Goal: Navigation & Orientation: Find specific page/section

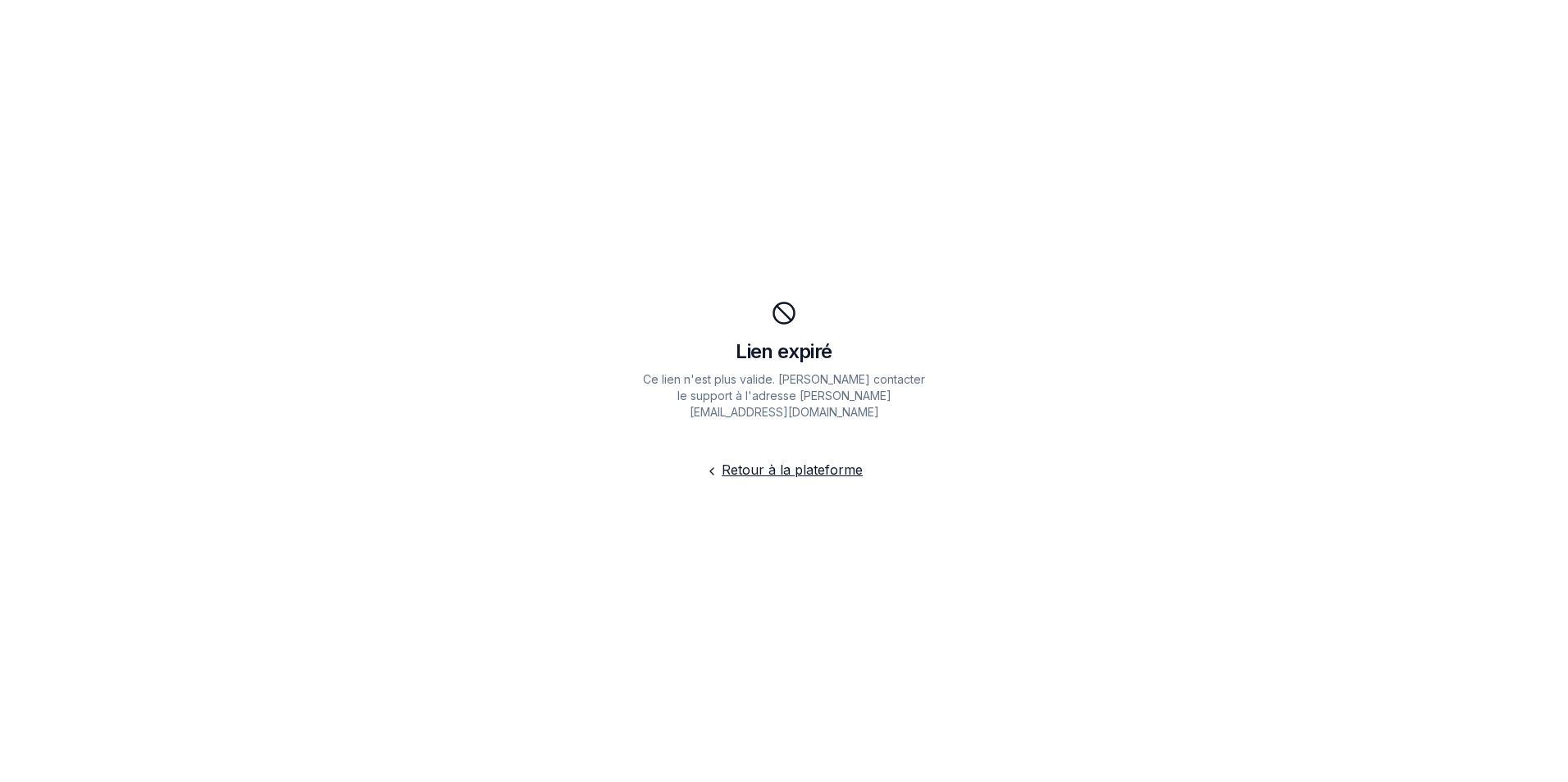
click at [819, 463] on link "Retour à la plateforme" at bounding box center [792, 470] width 141 height 16
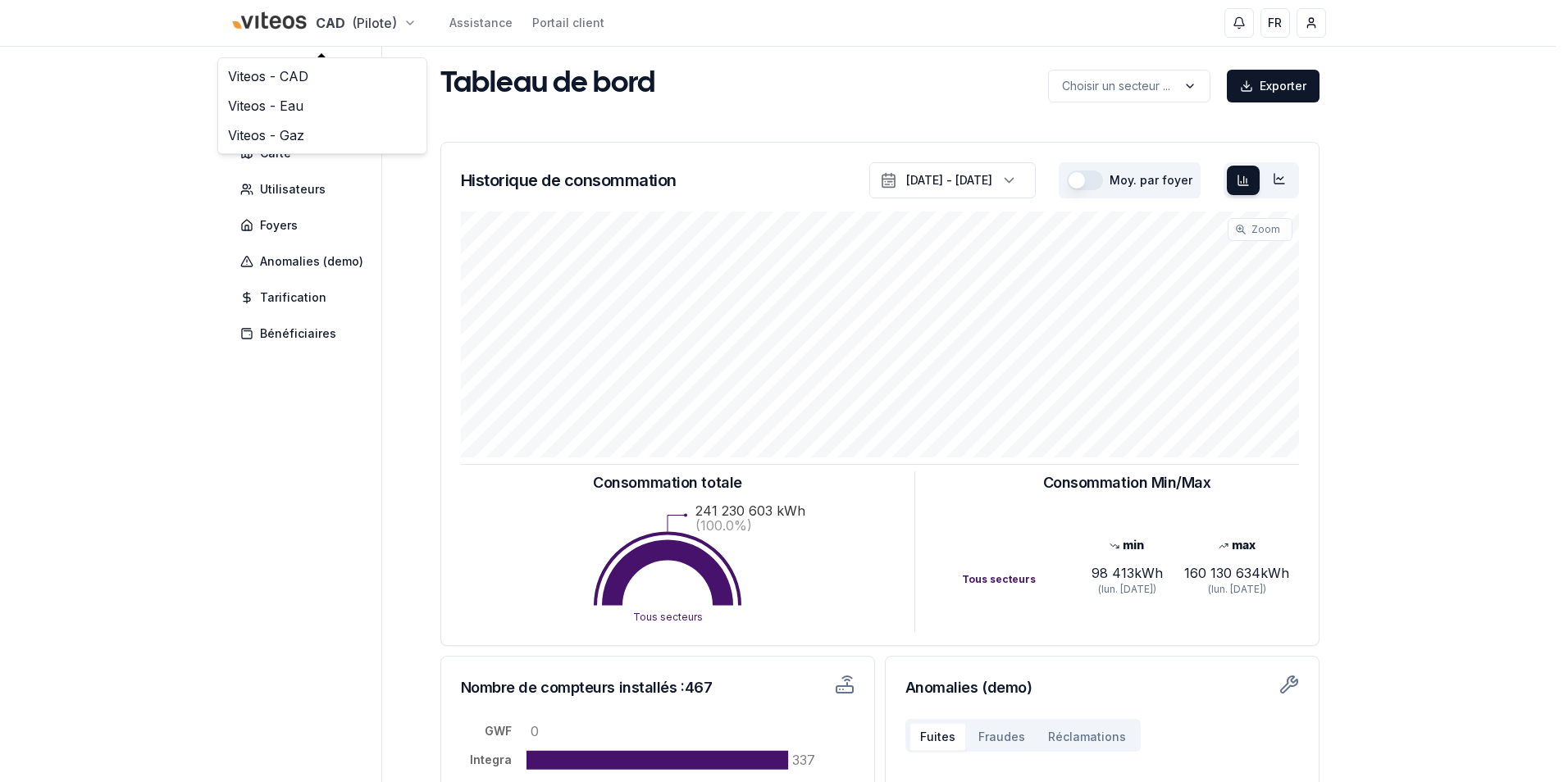
click at [404, 22] on html "CAD (Pilote) Assistance Portail client FR [PERSON_NAME] Tableau de bord Réseaux…" at bounding box center [784, 508] width 1568 height 1016
click at [277, 110] on link "Viteos - Eau" at bounding box center [322, 105] width 202 height 30
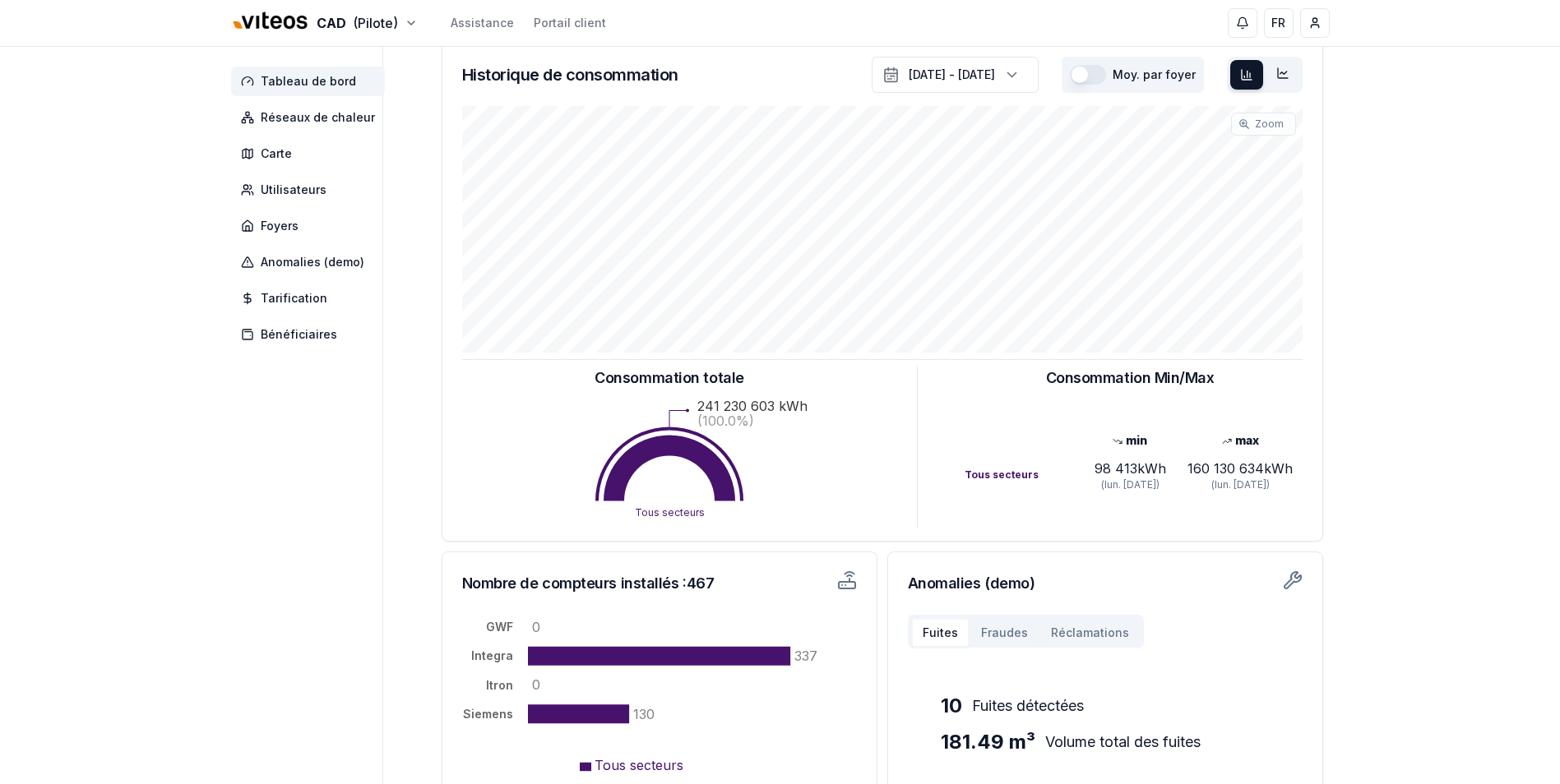
scroll to position [234, 0]
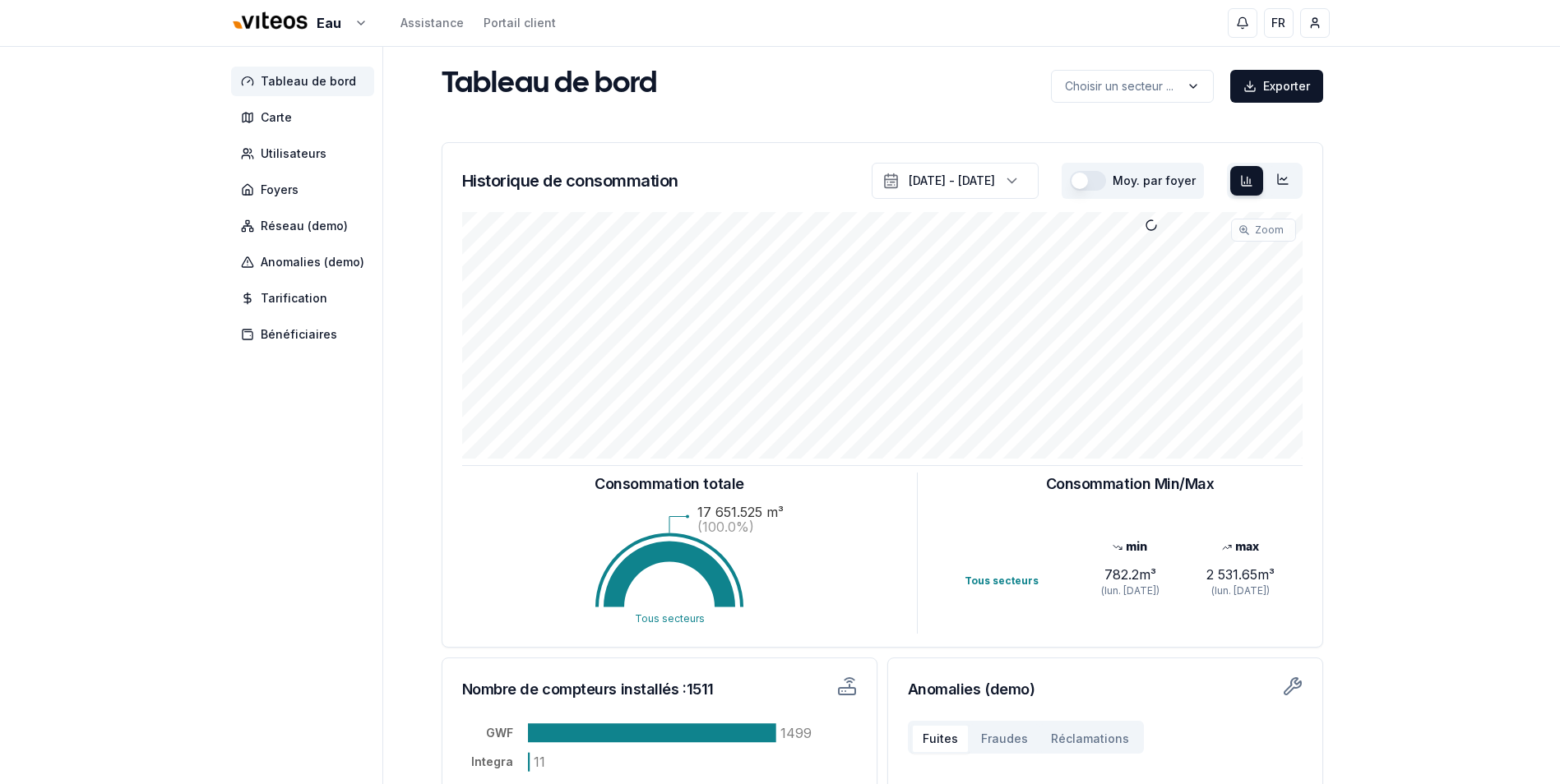
click at [368, 24] on div "Eau Assistance Portail client" at bounding box center [393, 23] width 325 height 36
click at [360, 26] on html "Eau Assistance Portail client FR [PERSON_NAME] Tableau de bord Carte Utilisateu…" at bounding box center [780, 509] width 1560 height 1018
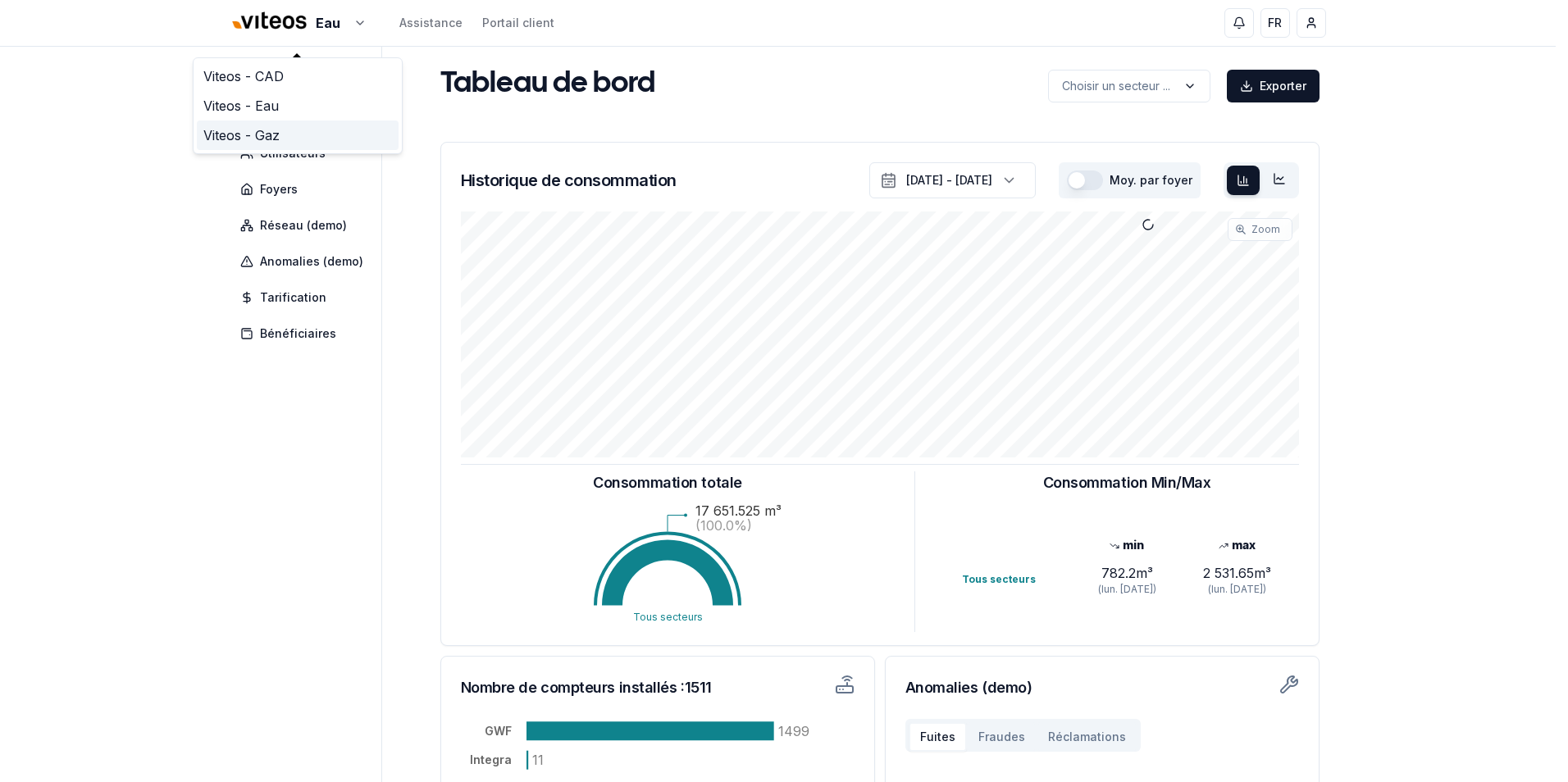
click at [265, 135] on link "Viteos - Gaz" at bounding box center [297, 135] width 202 height 30
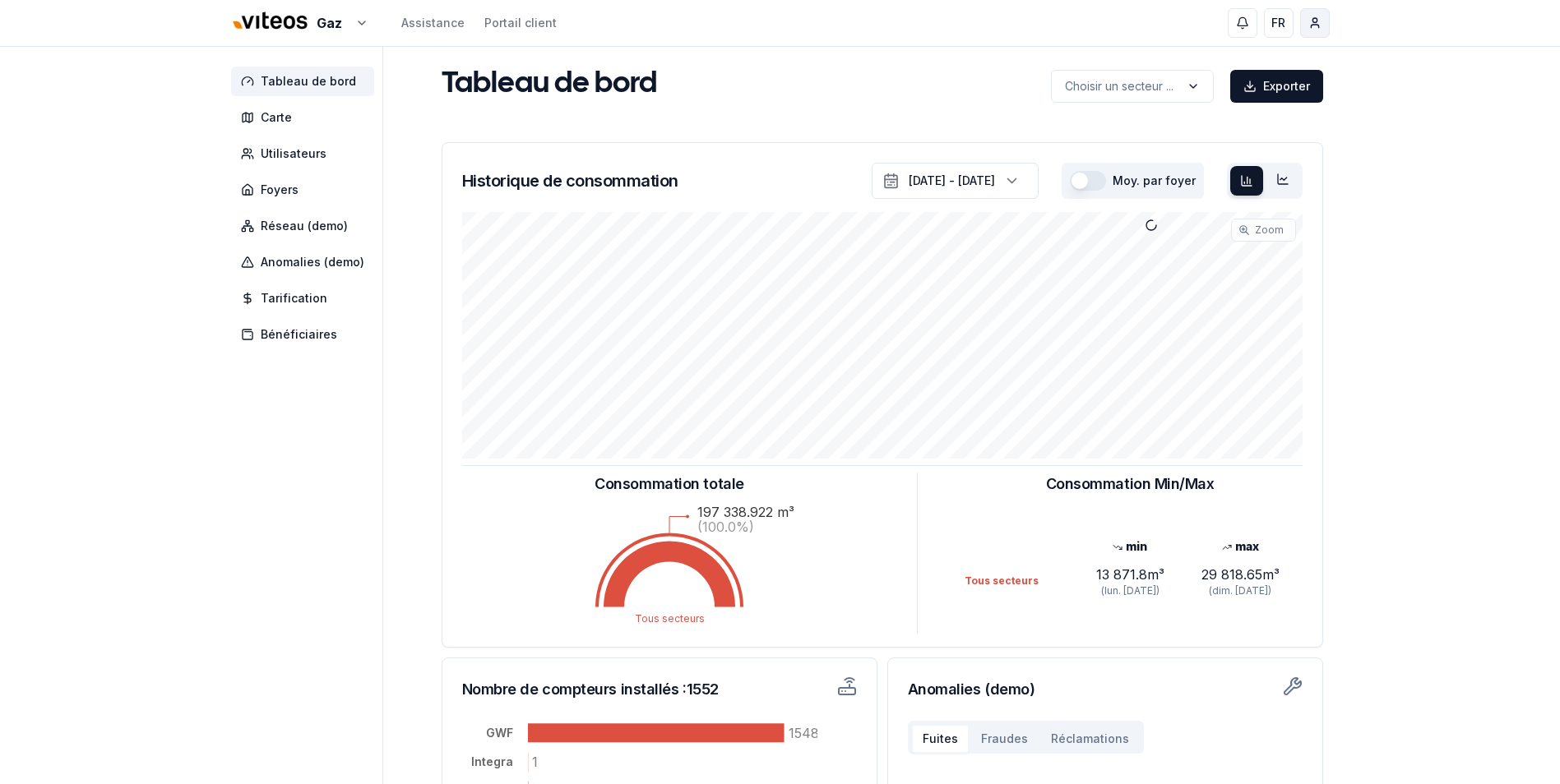
click at [1311, 26] on html "Gaz Assistance Portail client FR [PERSON_NAME] Tableau de bord Carte Utilisateu…" at bounding box center [780, 509] width 1560 height 1018
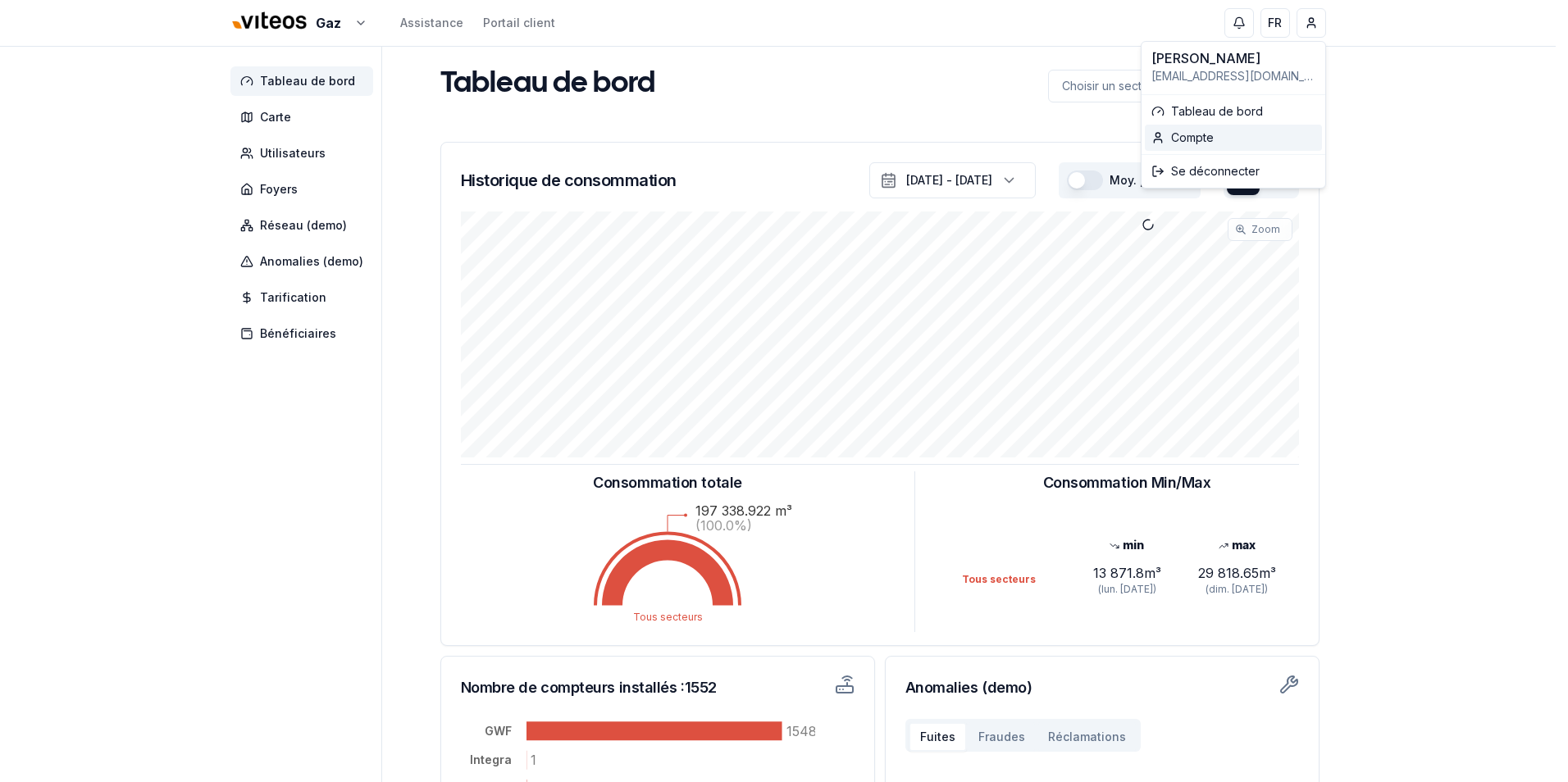
click at [1191, 141] on link "Compte" at bounding box center [1234, 137] width 177 height 26
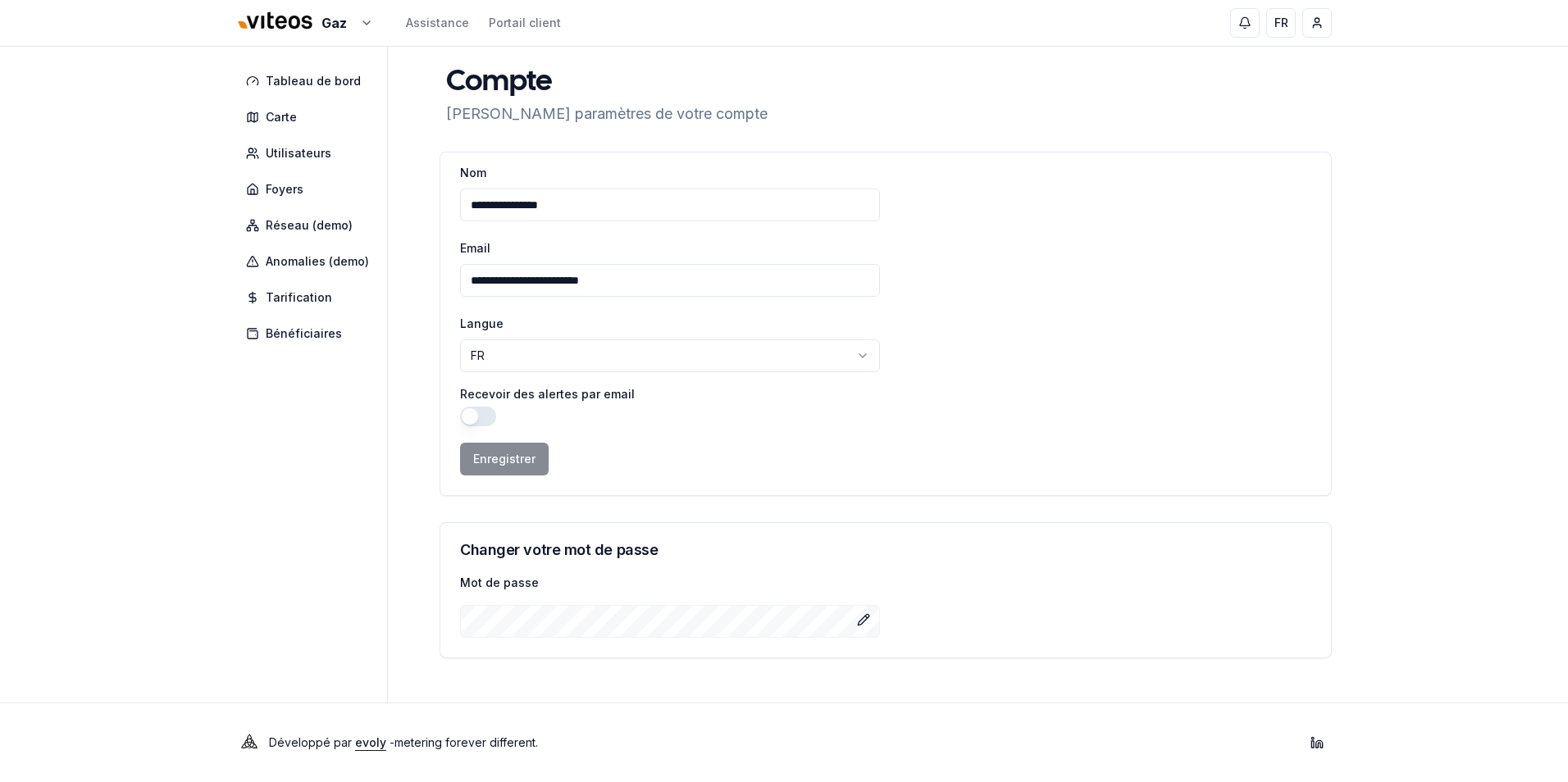
click at [868, 613] on icon "button" at bounding box center [864, 620] width 13 height 13
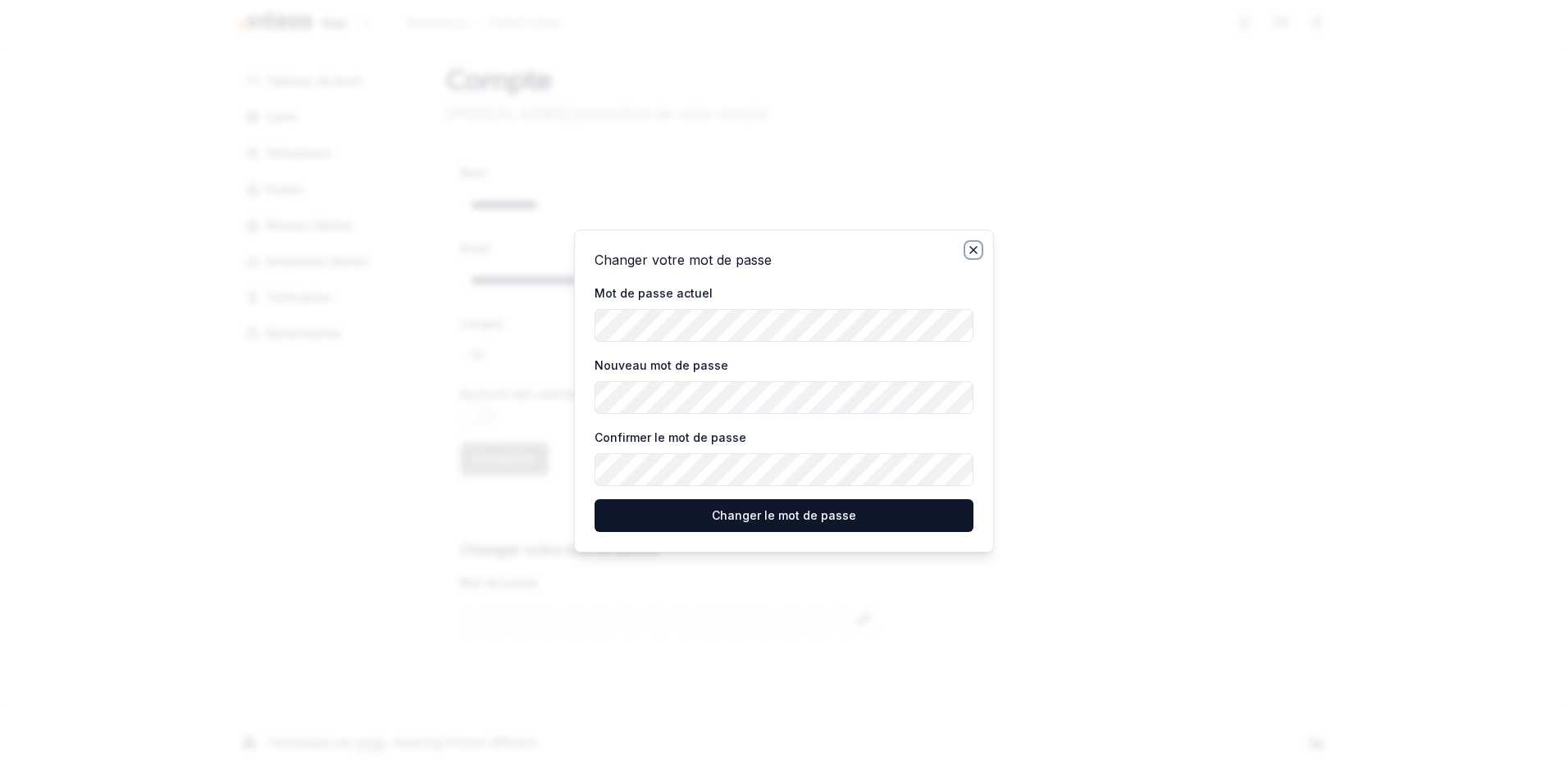
click at [977, 246] on icon "button" at bounding box center [974, 250] width 13 height 13
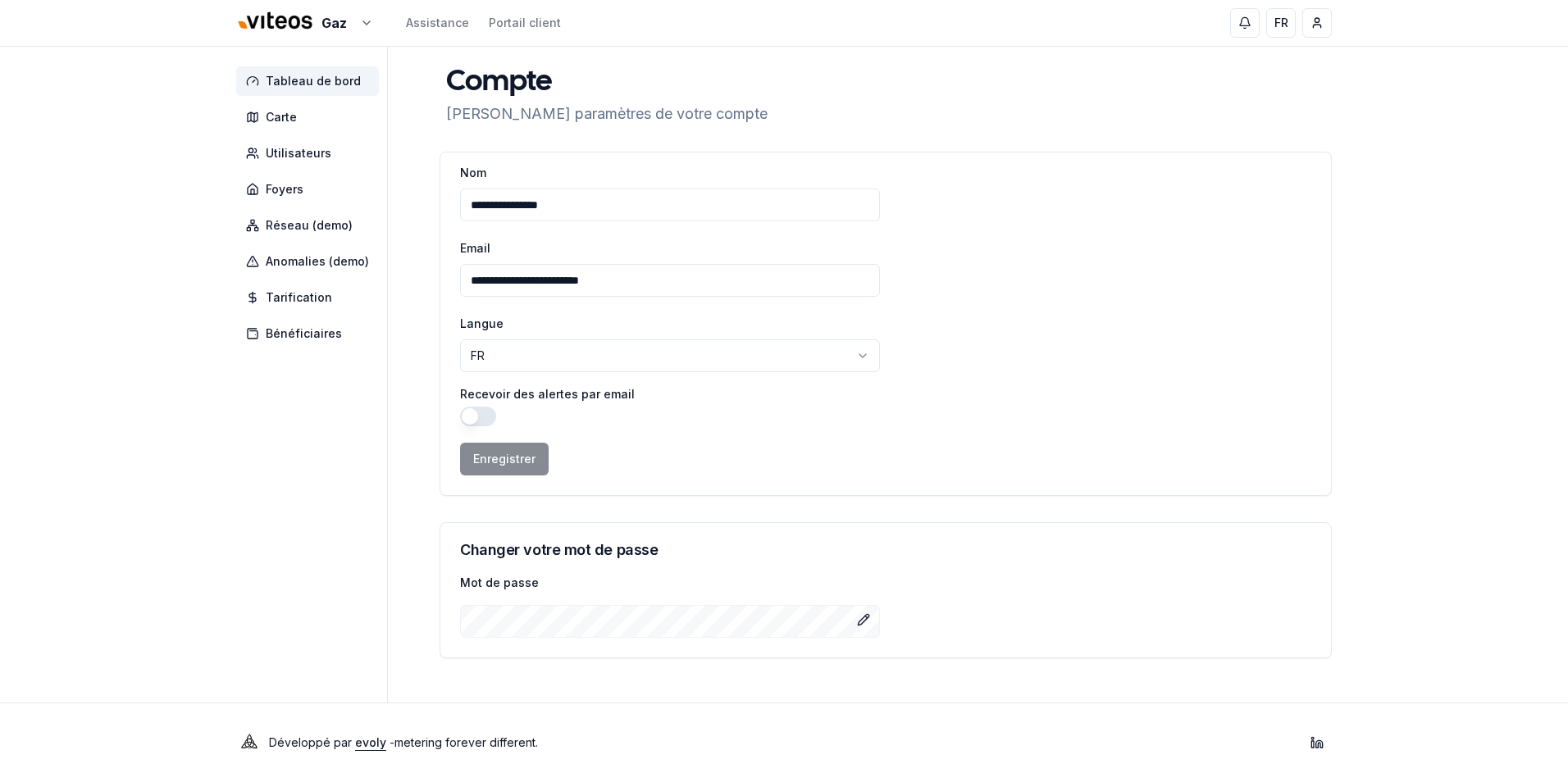
click at [321, 78] on span "Tableau de bord" at bounding box center [312, 80] width 95 height 16
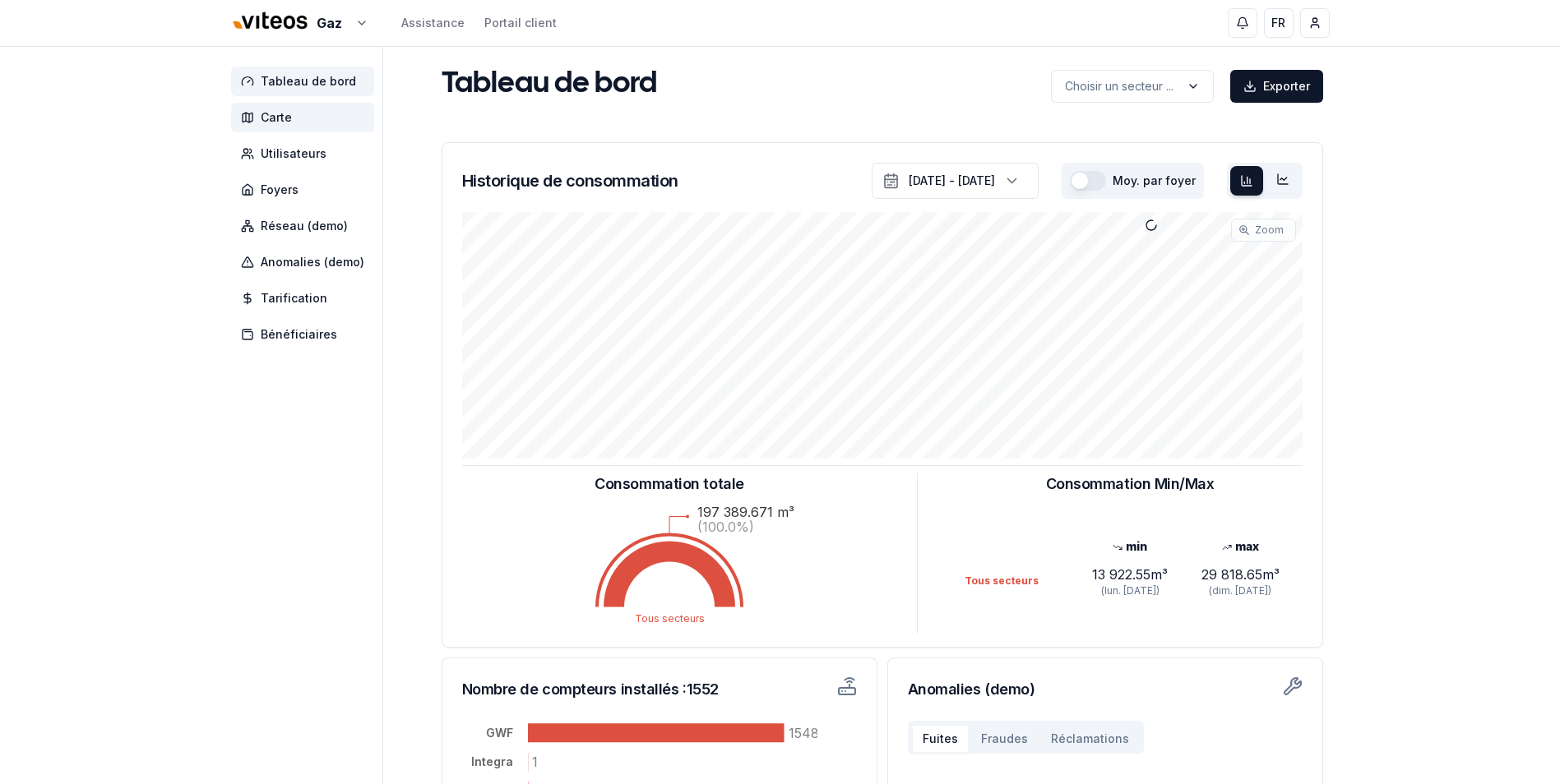
click at [348, 120] on span "Carte" at bounding box center [302, 117] width 143 height 30
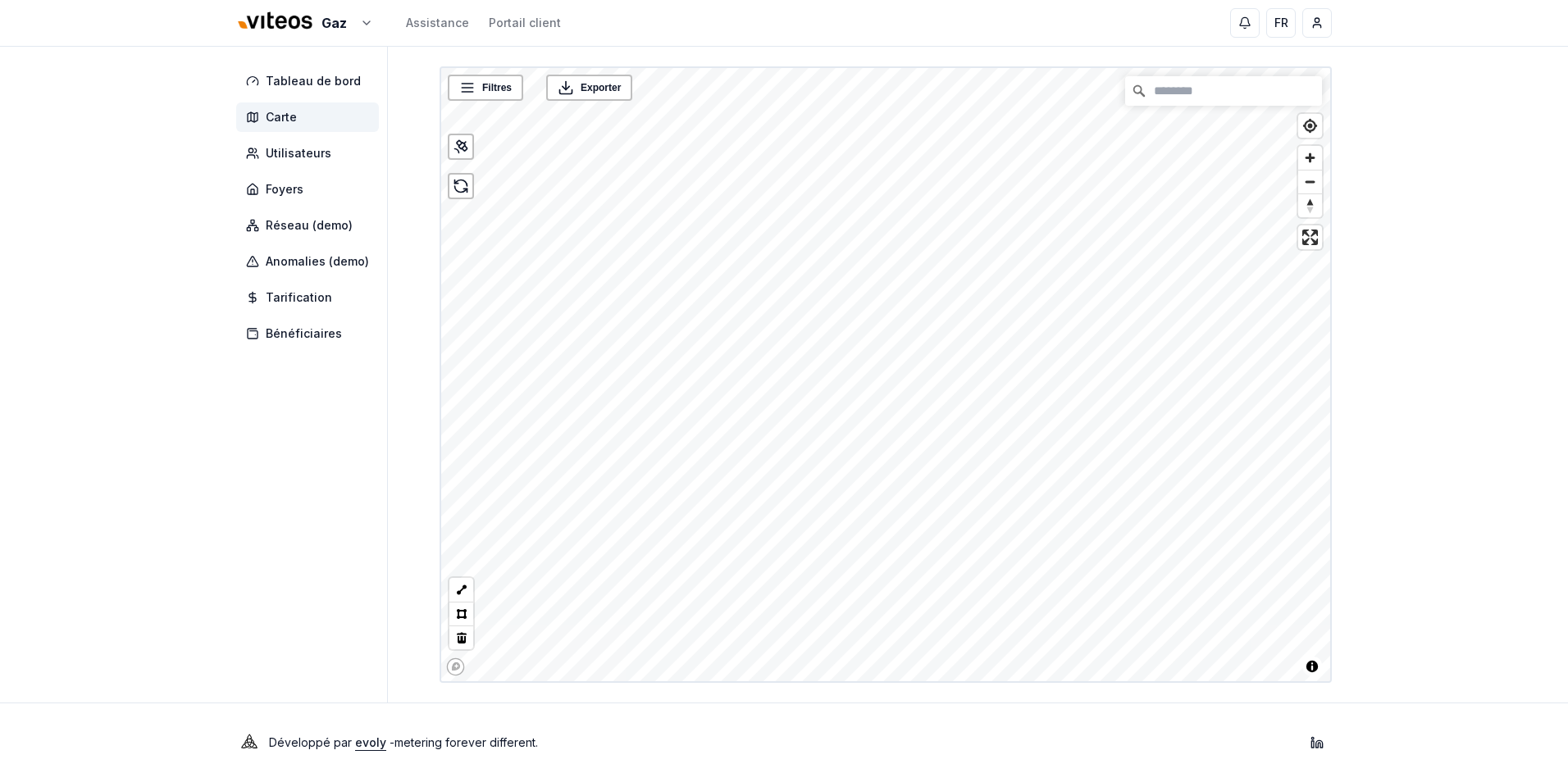
click at [524, 698] on main "Filtres © Mapbox © OpenStreetMap Improve this map Exporter" at bounding box center [886, 375] width 892 height 656
click at [1287, 47] on main "Filtres © Mapbox © OpenStreetMap Improve this map Exporter" at bounding box center [886, 375] width 892 height 656
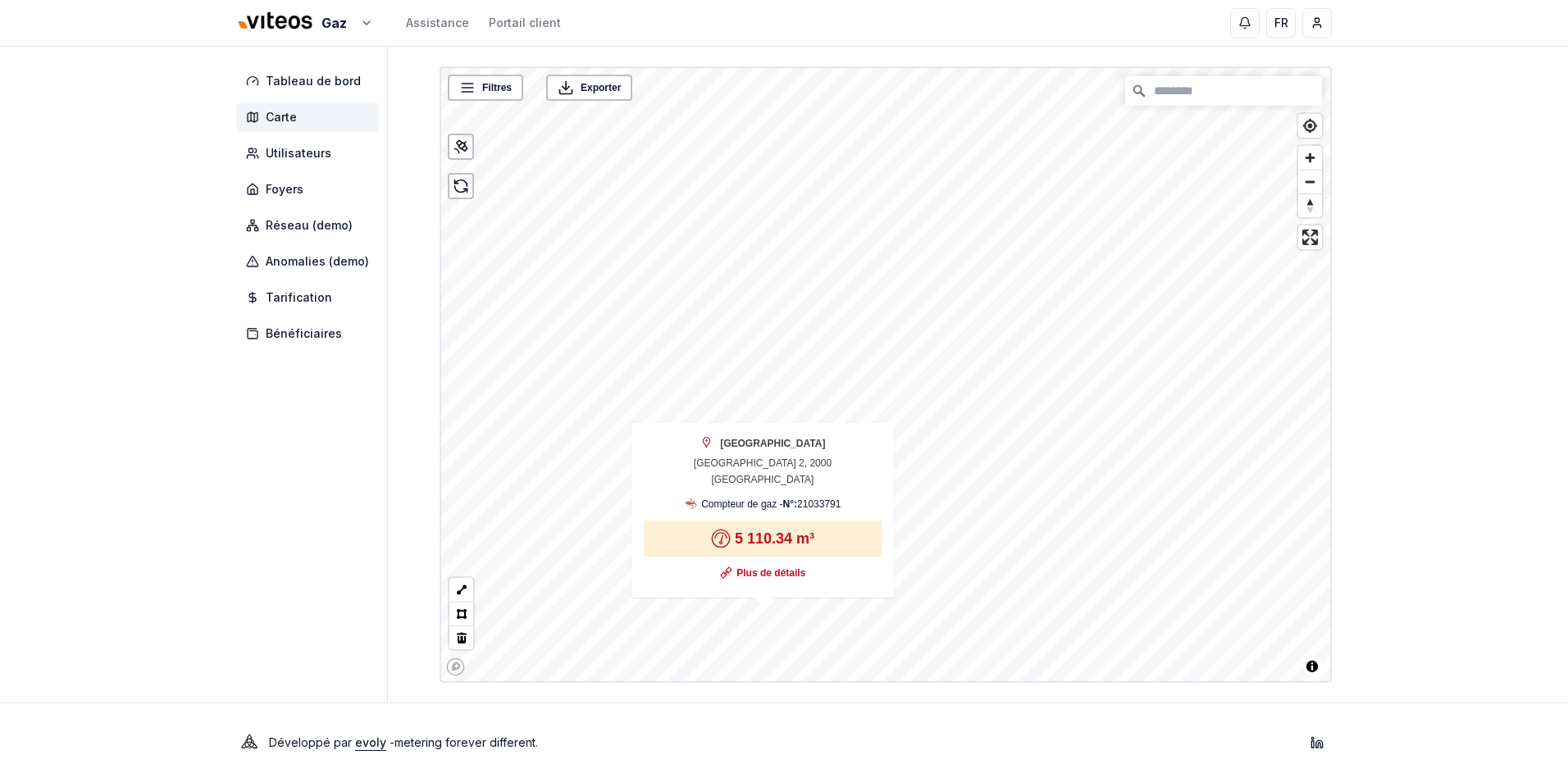
click at [996, 702] on div "Gaz Assistance Portail client FR [PERSON_NAME] Tableau de bord Carte Utilisateu…" at bounding box center [784, 391] width 1568 height 782
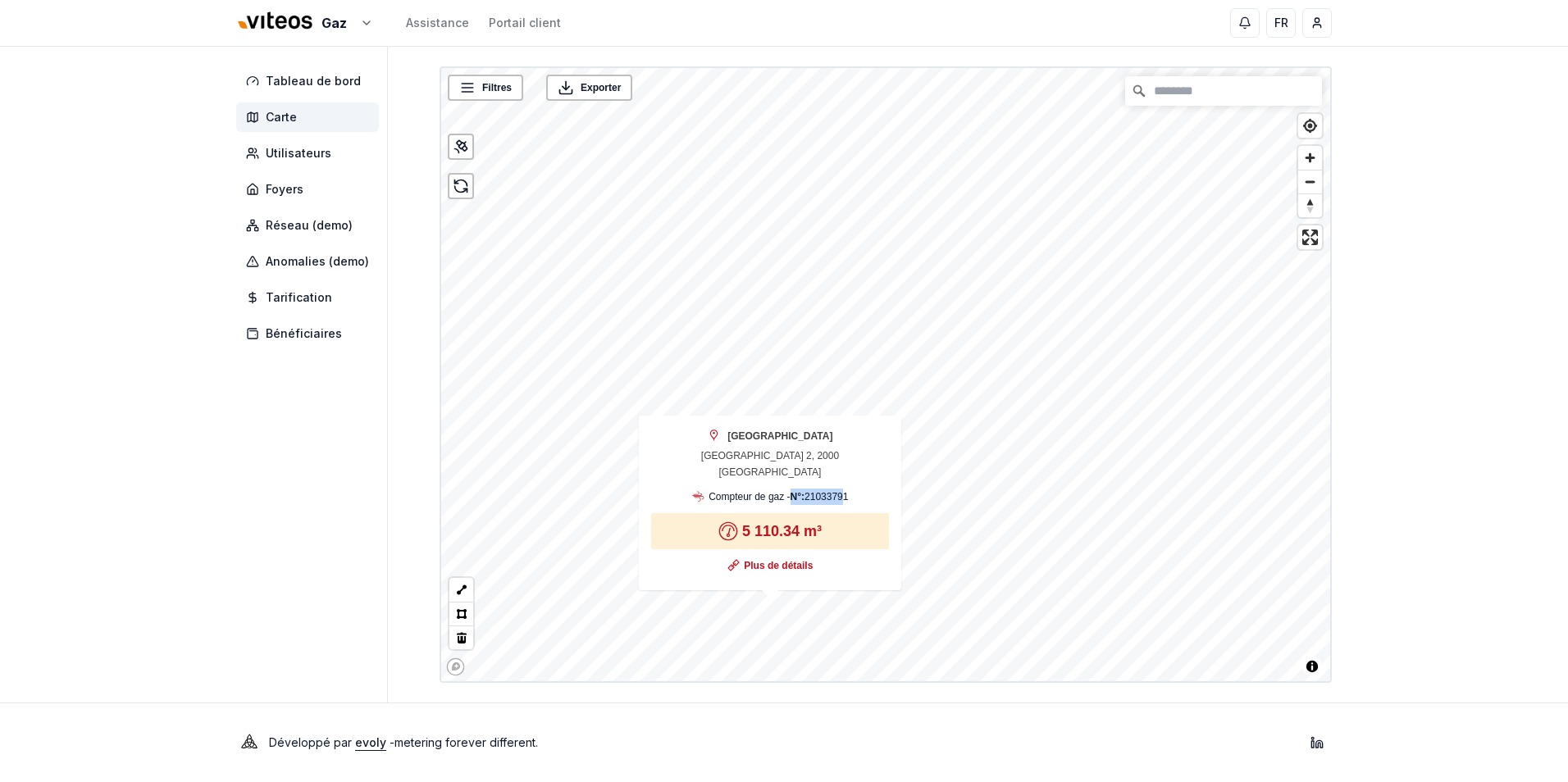
drag, startPoint x: 788, startPoint y: 494, endPoint x: 840, endPoint y: 504, distance: 53.0
click at [840, 504] on span "Compteur de gaz - N°: 21033791" at bounding box center [777, 496] width 139 height 16
drag, startPoint x: 840, startPoint y: 504, endPoint x: 783, endPoint y: 565, distance: 83.5
click at [783, 565] on link "Plus de détails" at bounding box center [778, 565] width 69 height 16
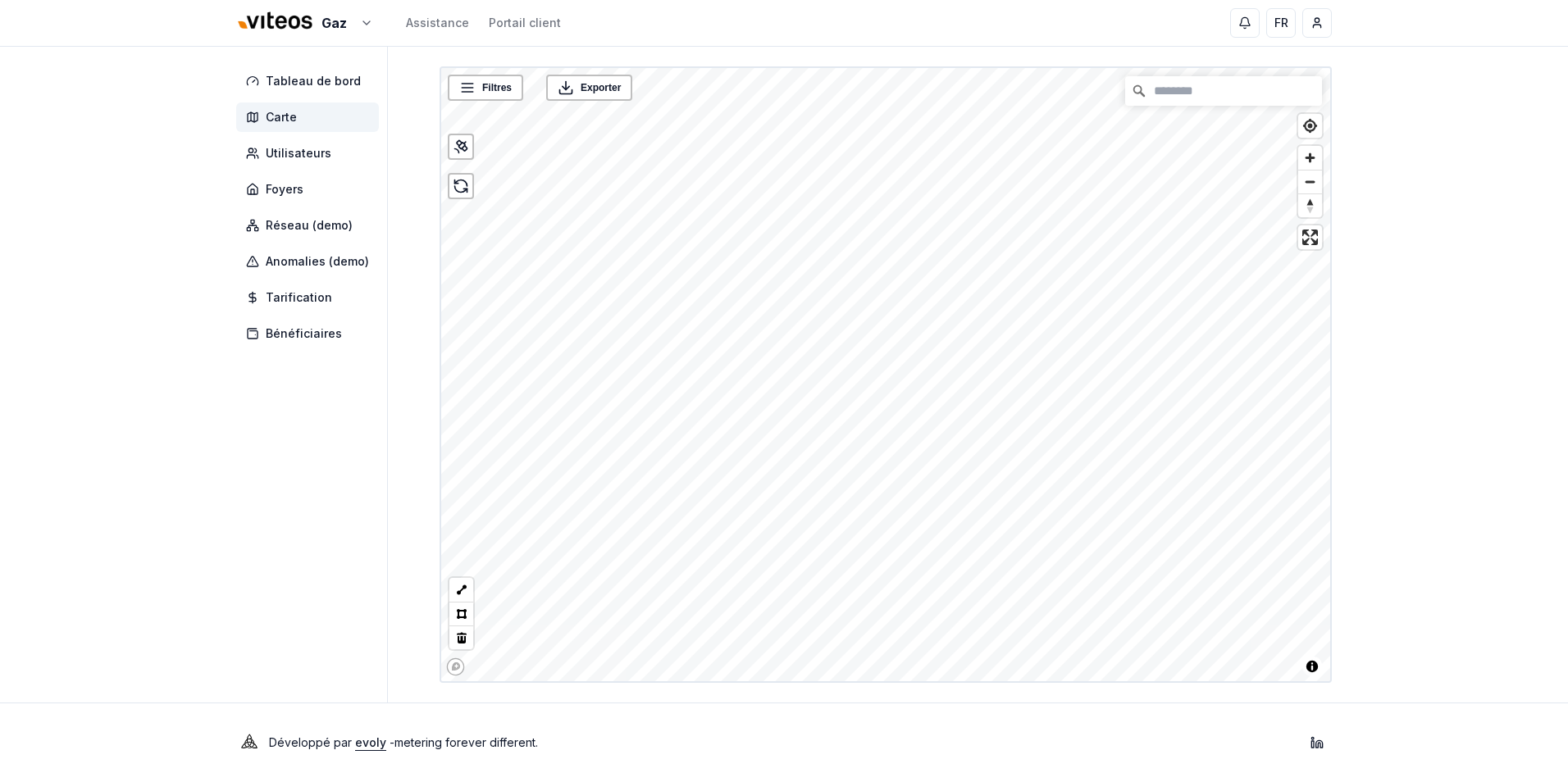
click at [321, 662] on div "Tableau de bord Carte Utilisateurs Foyers Réseau (demo) Anomalies (demo) Tarifi…" at bounding box center [784, 375] width 1148 height 656
click at [117, 667] on div "Gaz Assistance Portail client FR [PERSON_NAME] Tableau de bord Carte Utilisateu…" at bounding box center [784, 391] width 1568 height 782
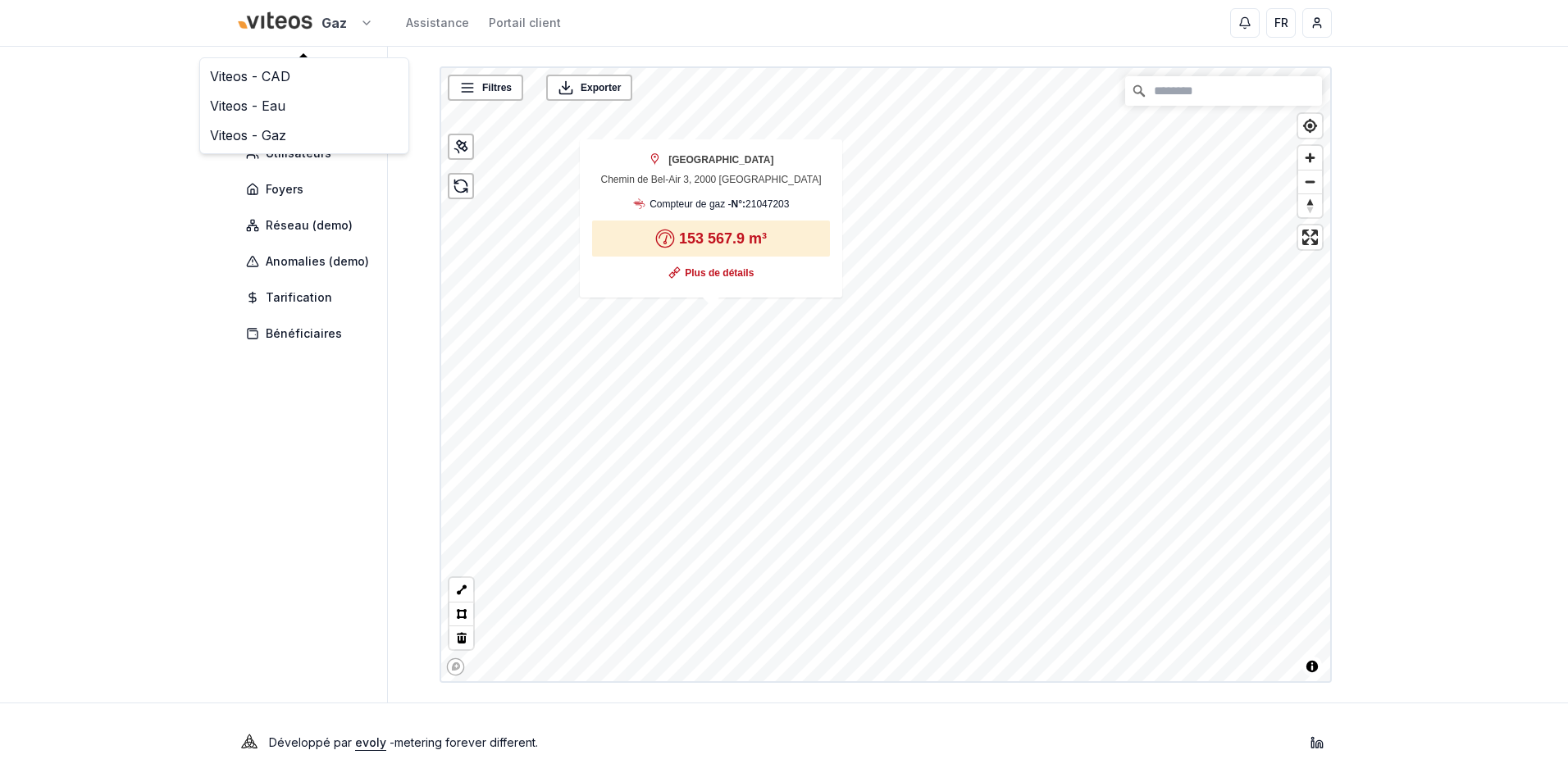
click at [320, 26] on html "Gaz Assistance Portail client FR [PERSON_NAME] Tableau de bord Carte Utilisateu…" at bounding box center [784, 391] width 1568 height 782
click at [289, 111] on link "Viteos - Eau" at bounding box center [304, 105] width 202 height 30
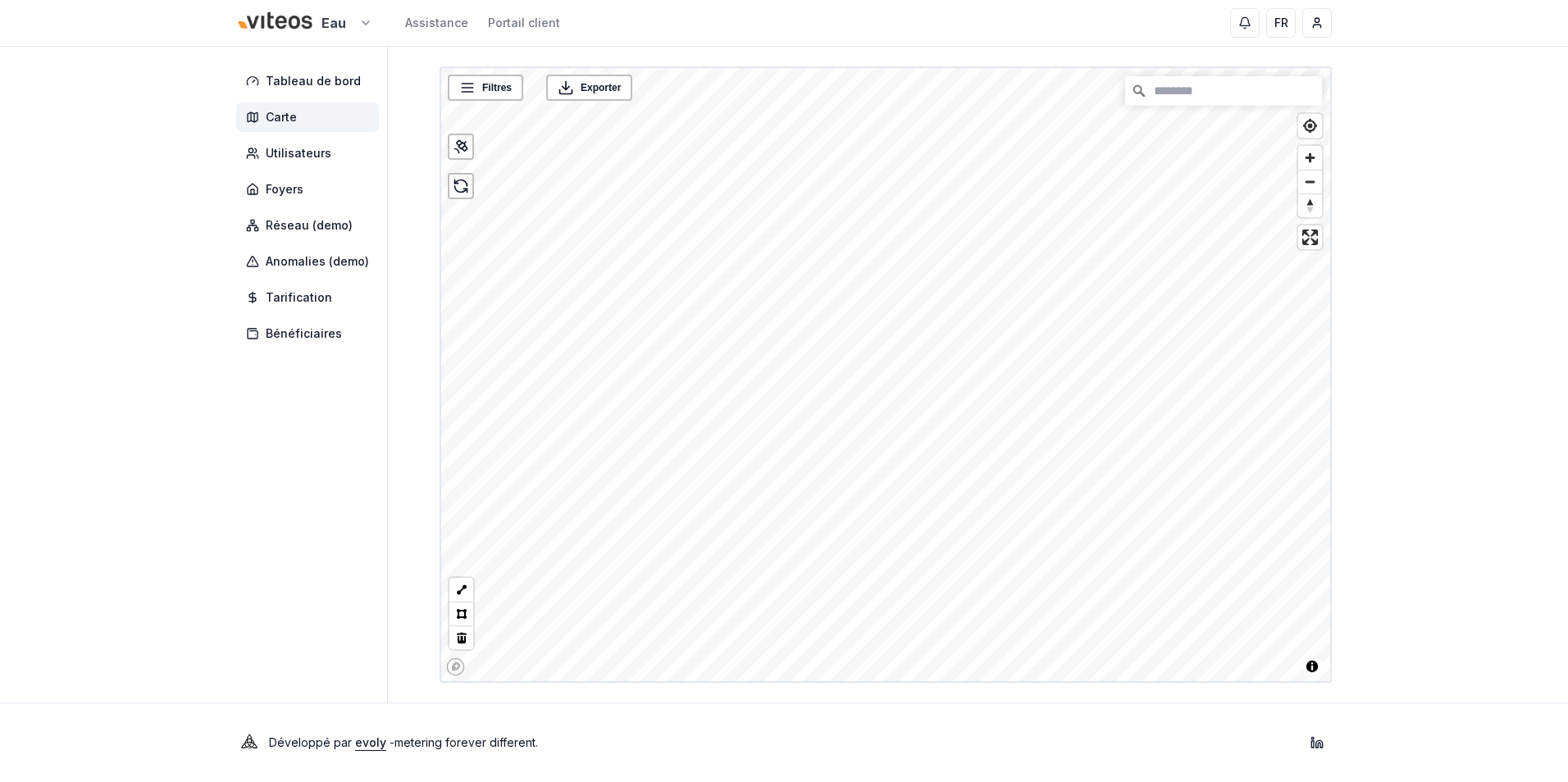
click at [334, 15] on html "Eau Assistance Portail client FR [PERSON_NAME] Tableau de bord Carte Utilisateu…" at bounding box center [784, 391] width 1568 height 782
click at [333, 80] on link "Viteos - CAD" at bounding box center [303, 76] width 202 height 30
click at [833, 718] on div "CAD (Pilote) Assistance Portail client FR [PERSON_NAME] Tableau de bord Réseaux…" at bounding box center [784, 391] width 1568 height 782
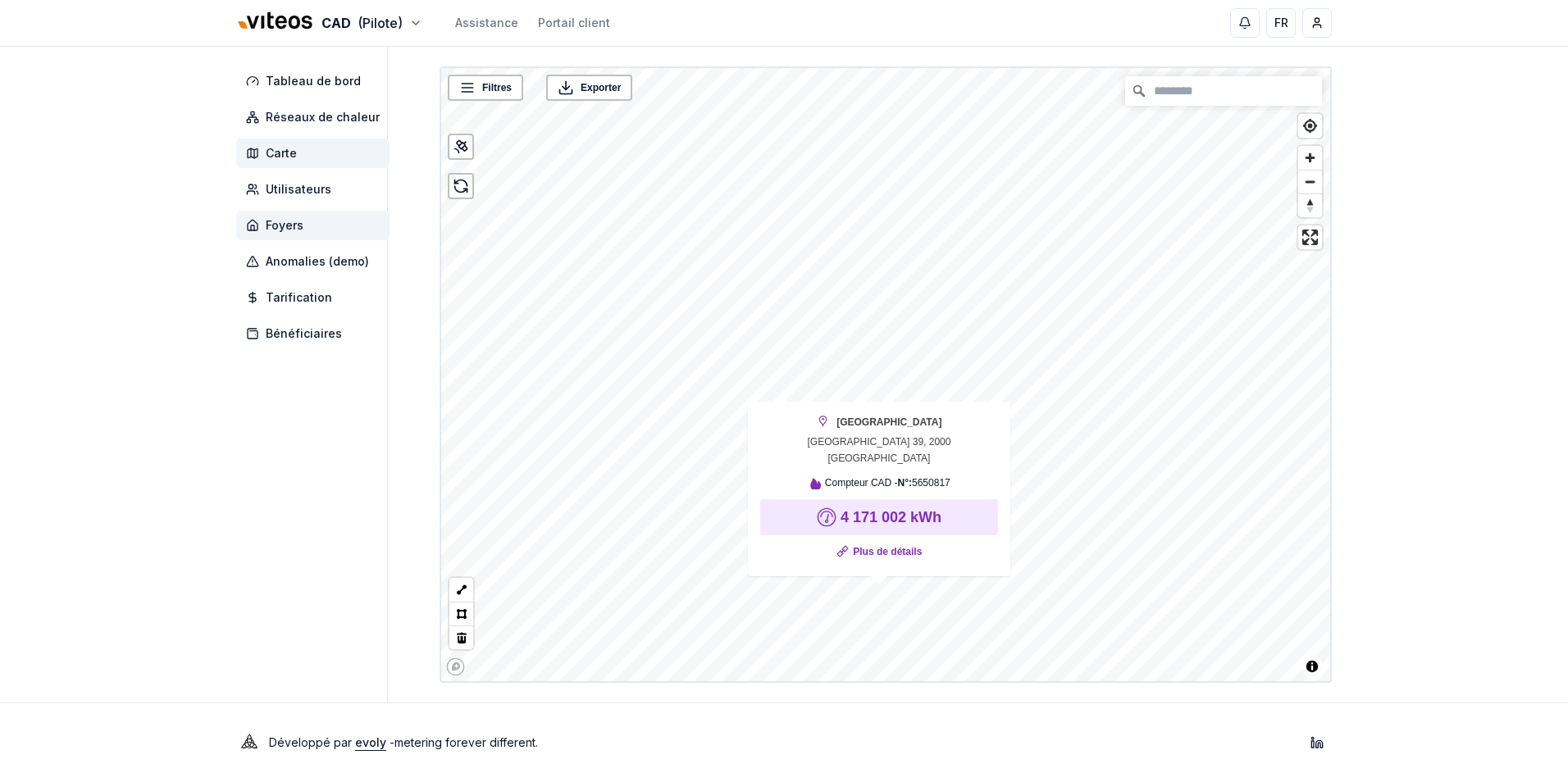
click at [289, 229] on span "Foyers" at bounding box center [284, 225] width 37 height 16
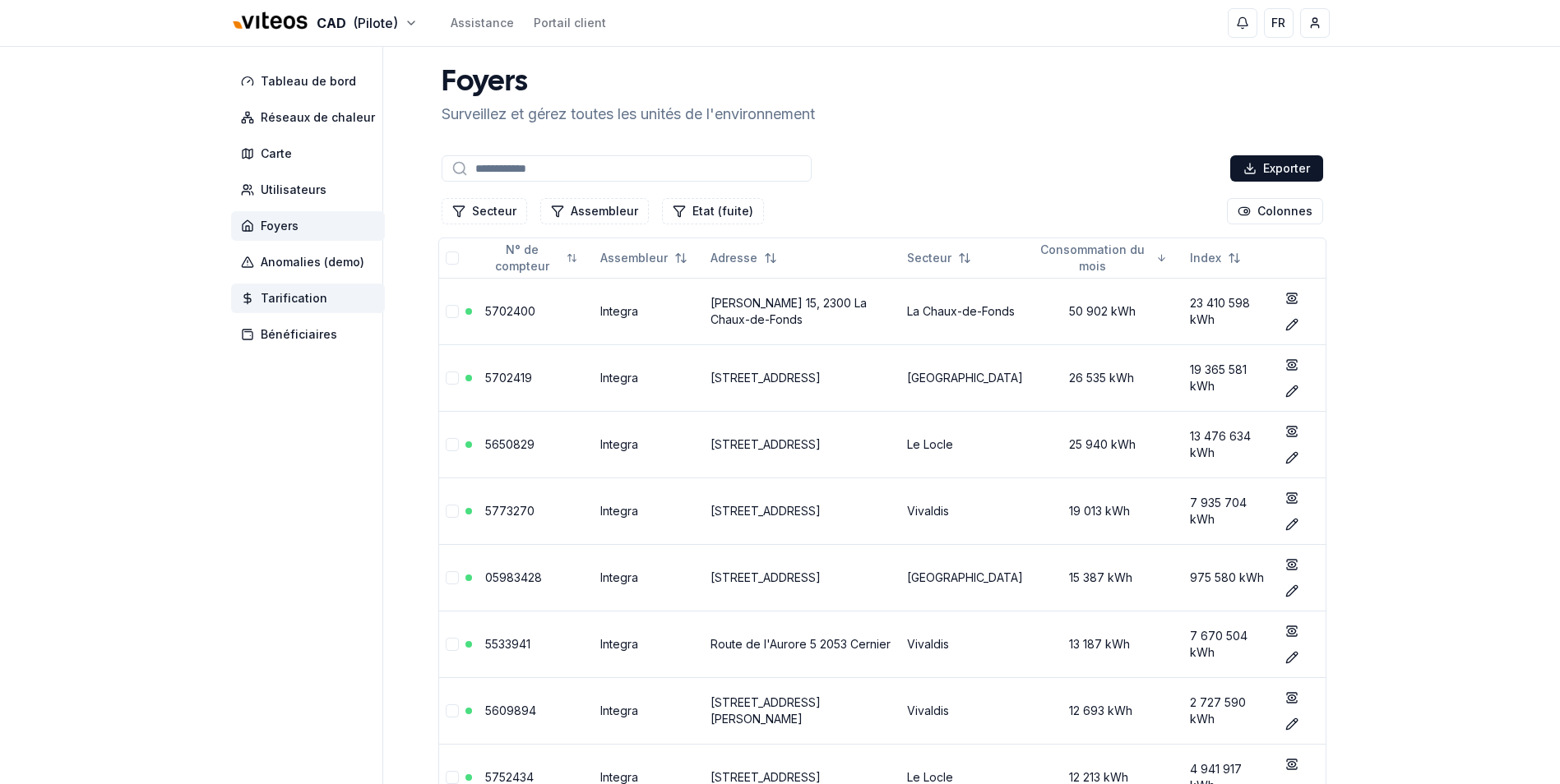
click at [339, 292] on span "Tarification" at bounding box center [308, 298] width 154 height 30
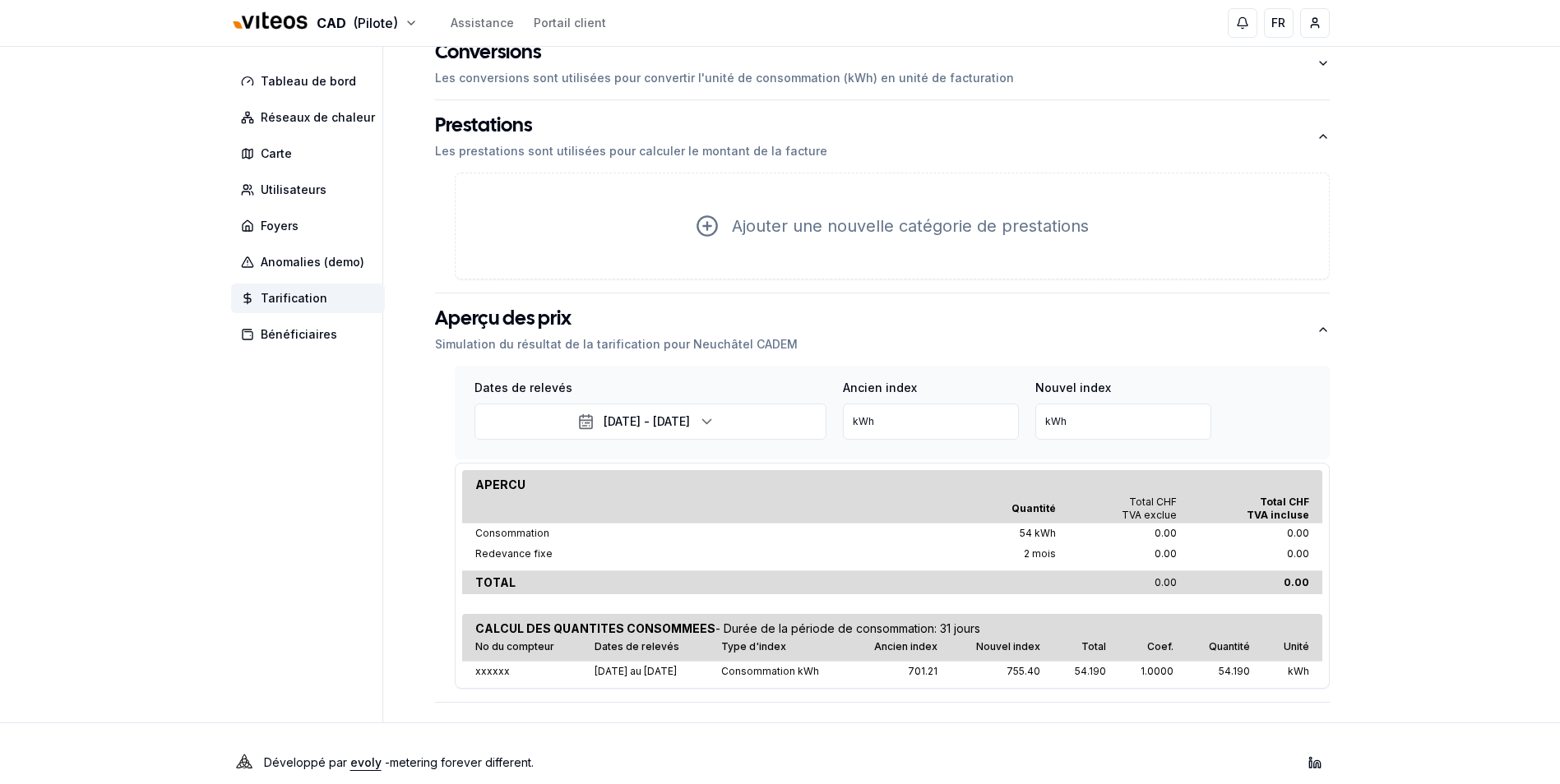
scroll to position [128, 0]
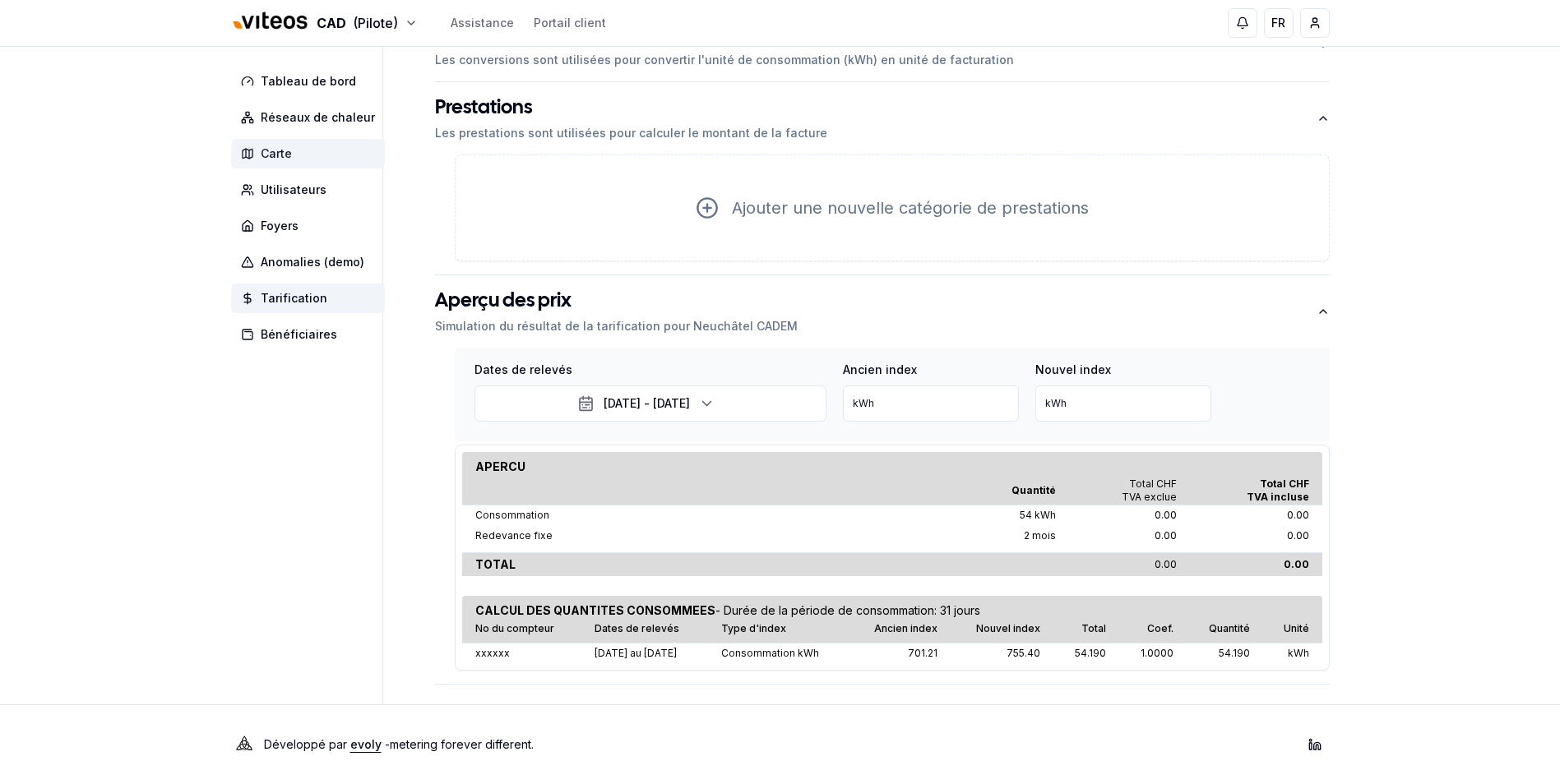
click at [286, 162] on span "Carte" at bounding box center [308, 154] width 154 height 30
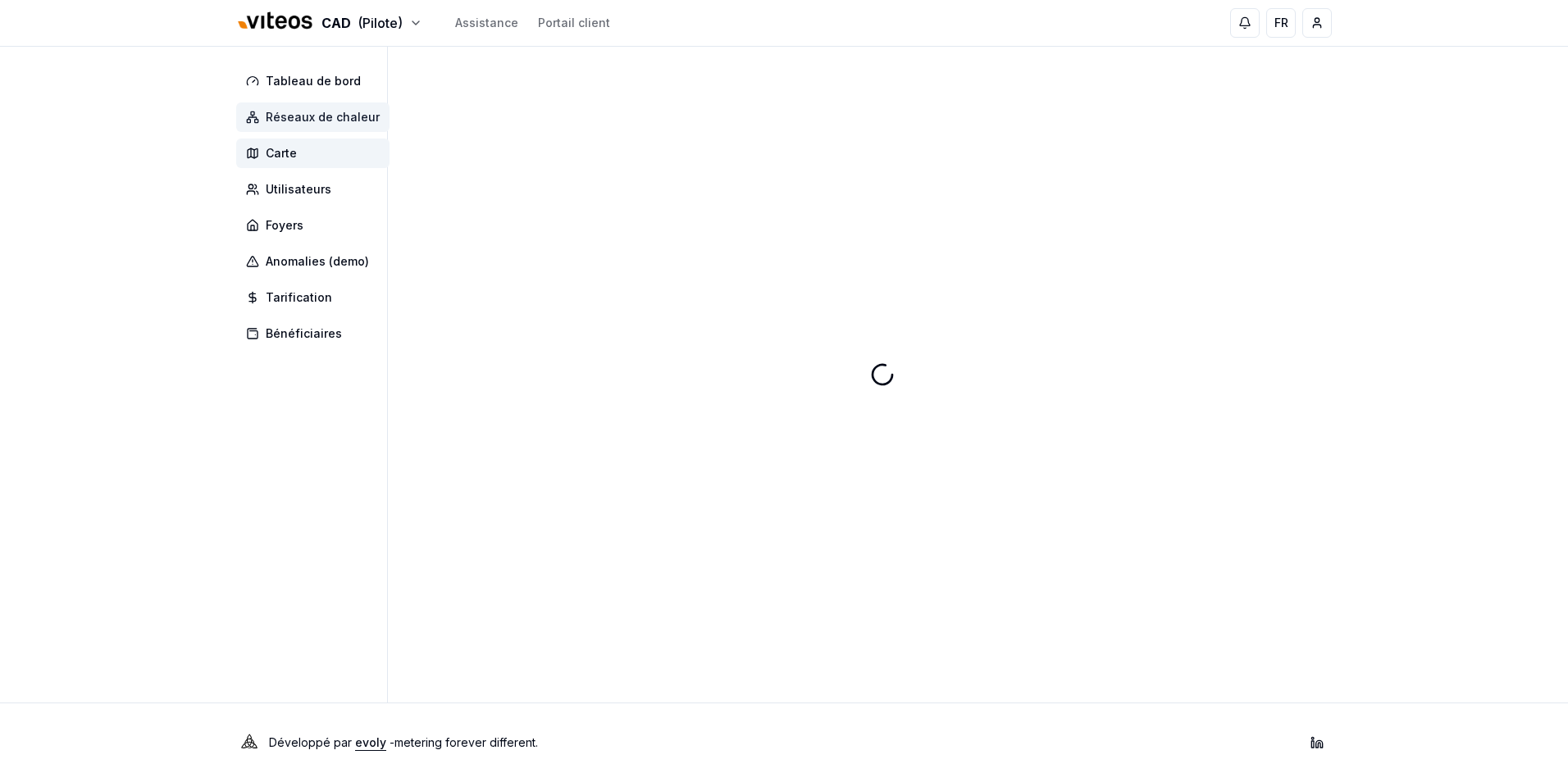
click at [298, 115] on span "Réseaux de chaleur" at bounding box center [322, 117] width 114 height 16
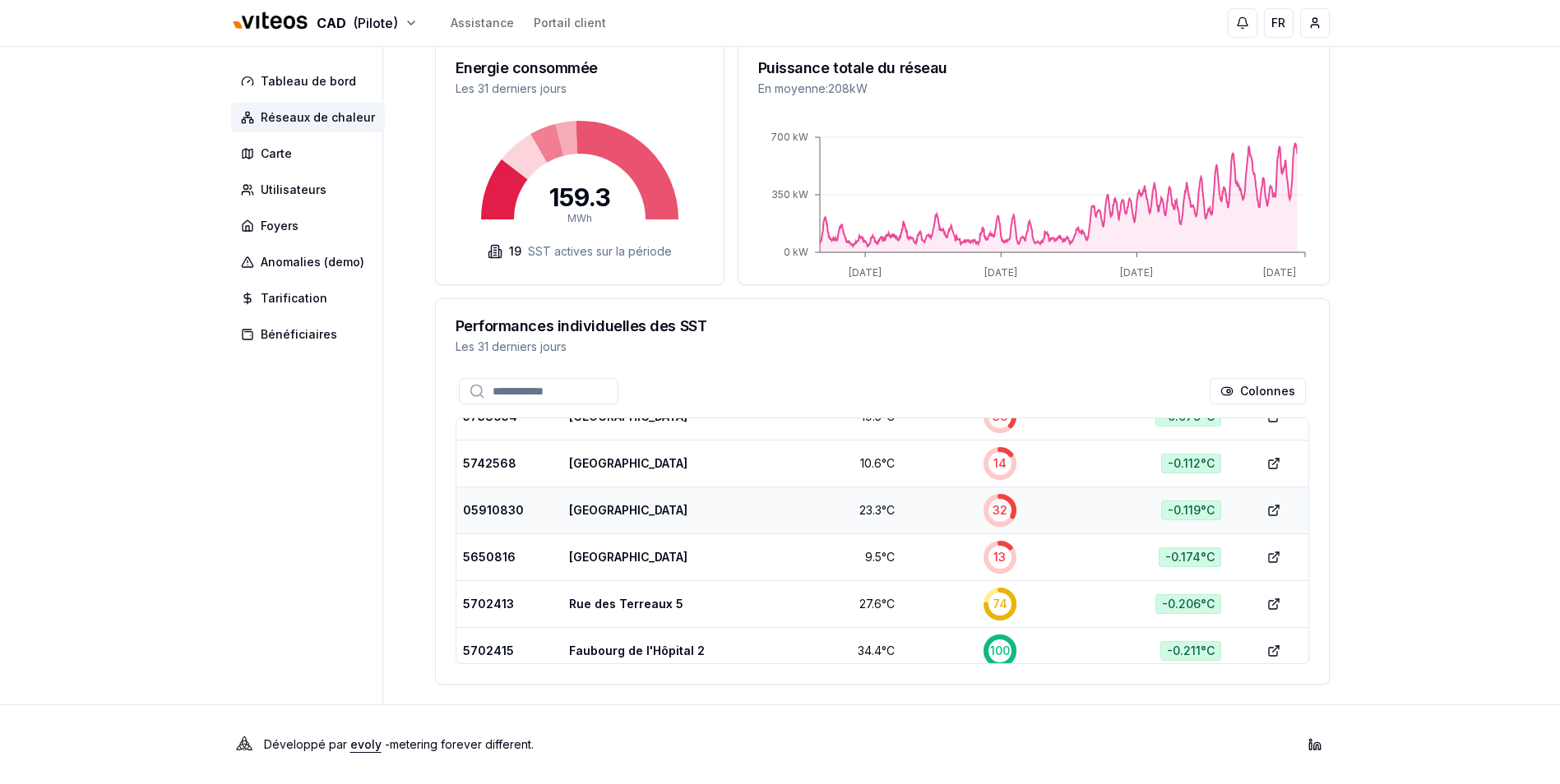
scroll to position [692, 0]
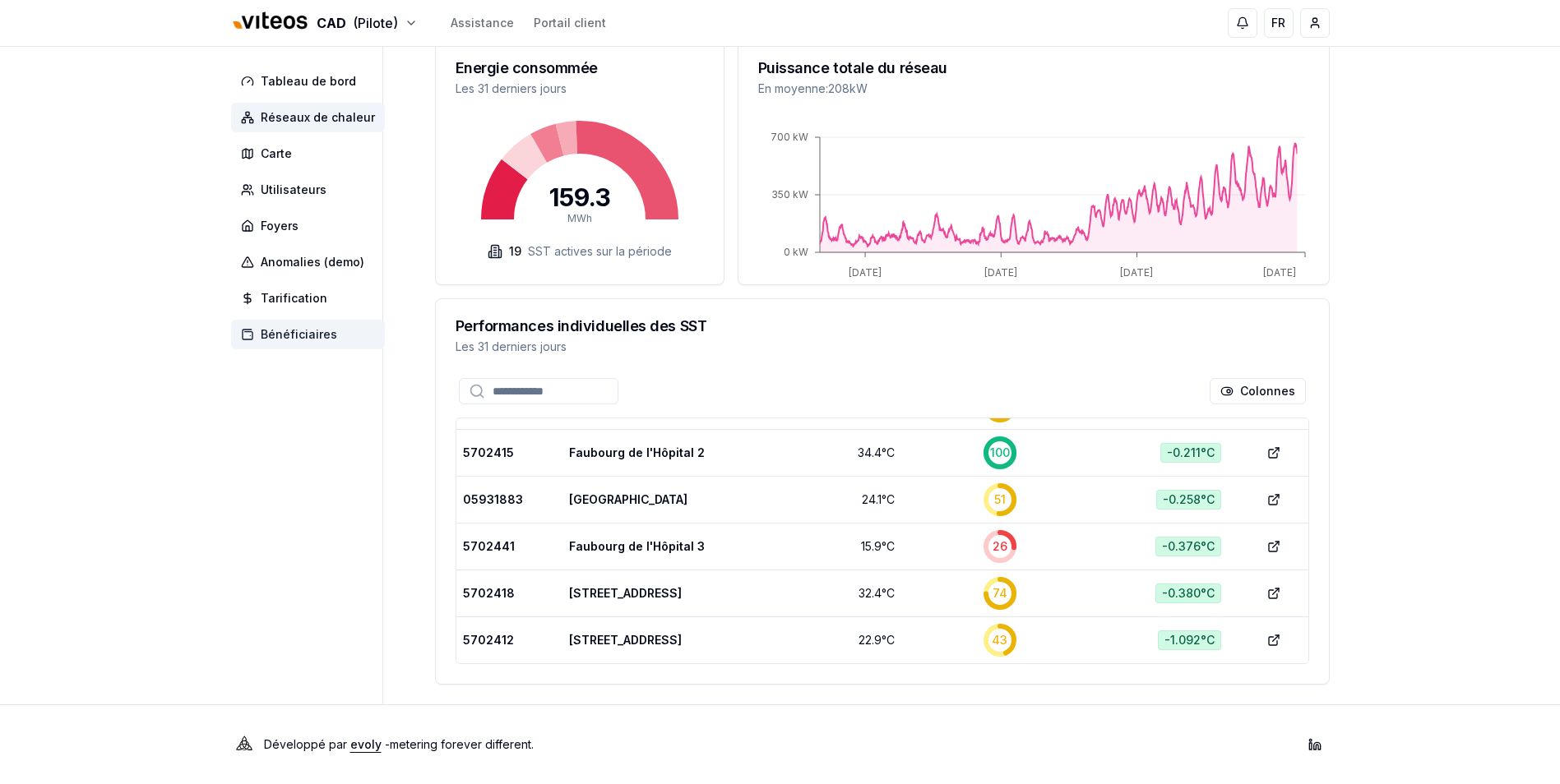
click at [322, 341] on span "Bénéficiaires" at bounding box center [299, 334] width 77 height 16
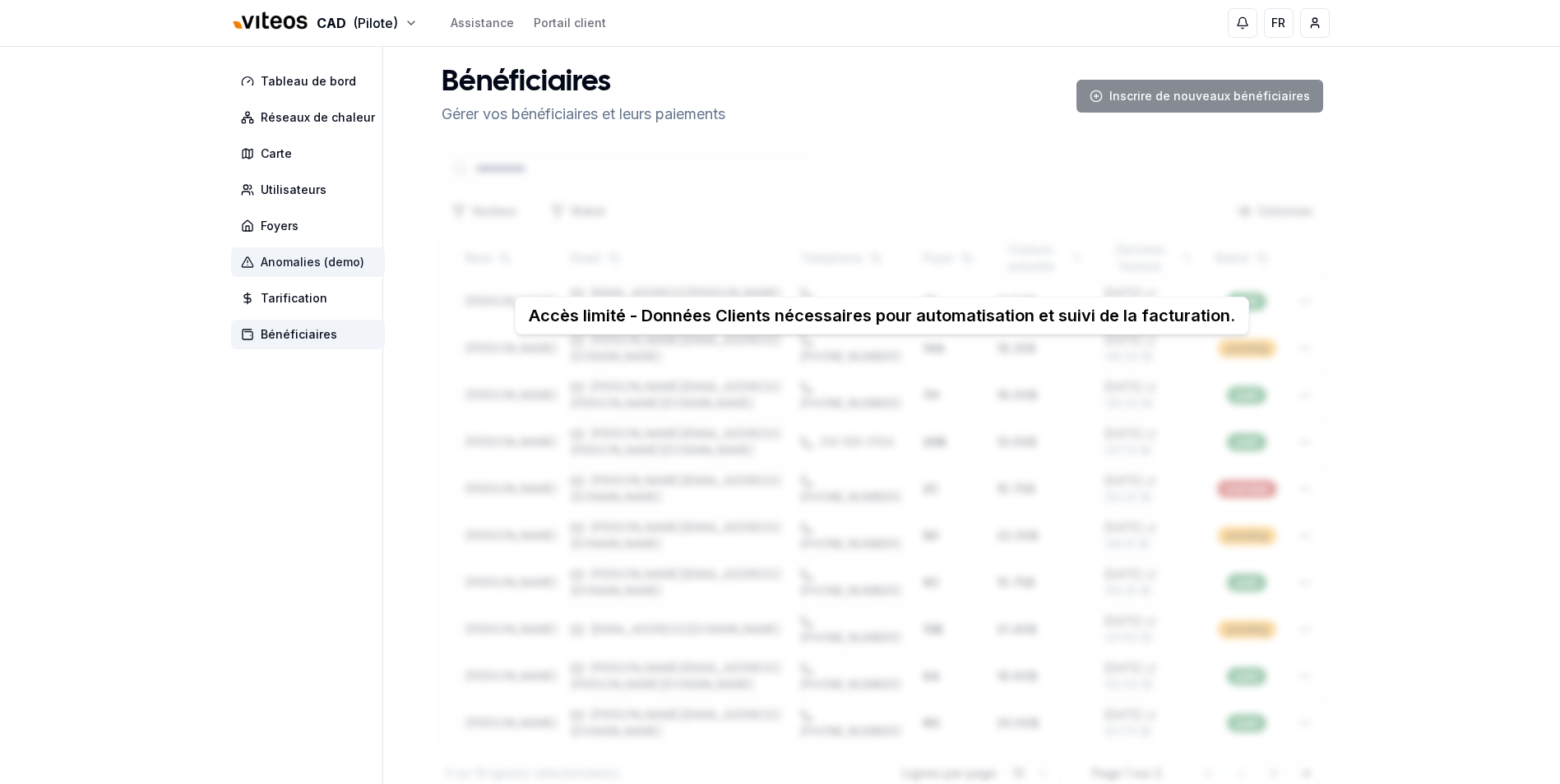
click at [316, 254] on span "Anomalies (demo)" at bounding box center [312, 261] width 104 height 16
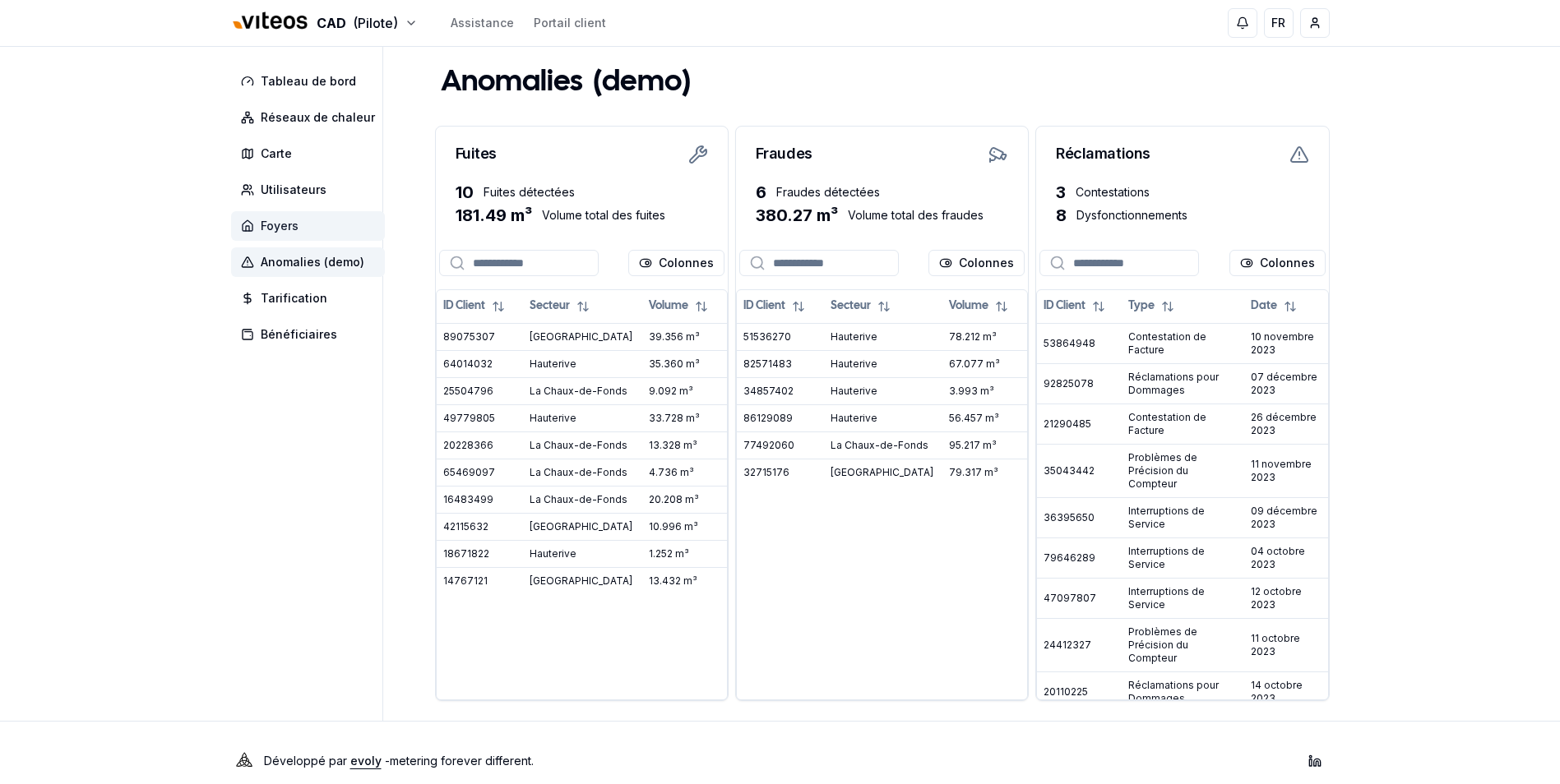
click at [303, 239] on span "Foyers" at bounding box center [308, 226] width 154 height 30
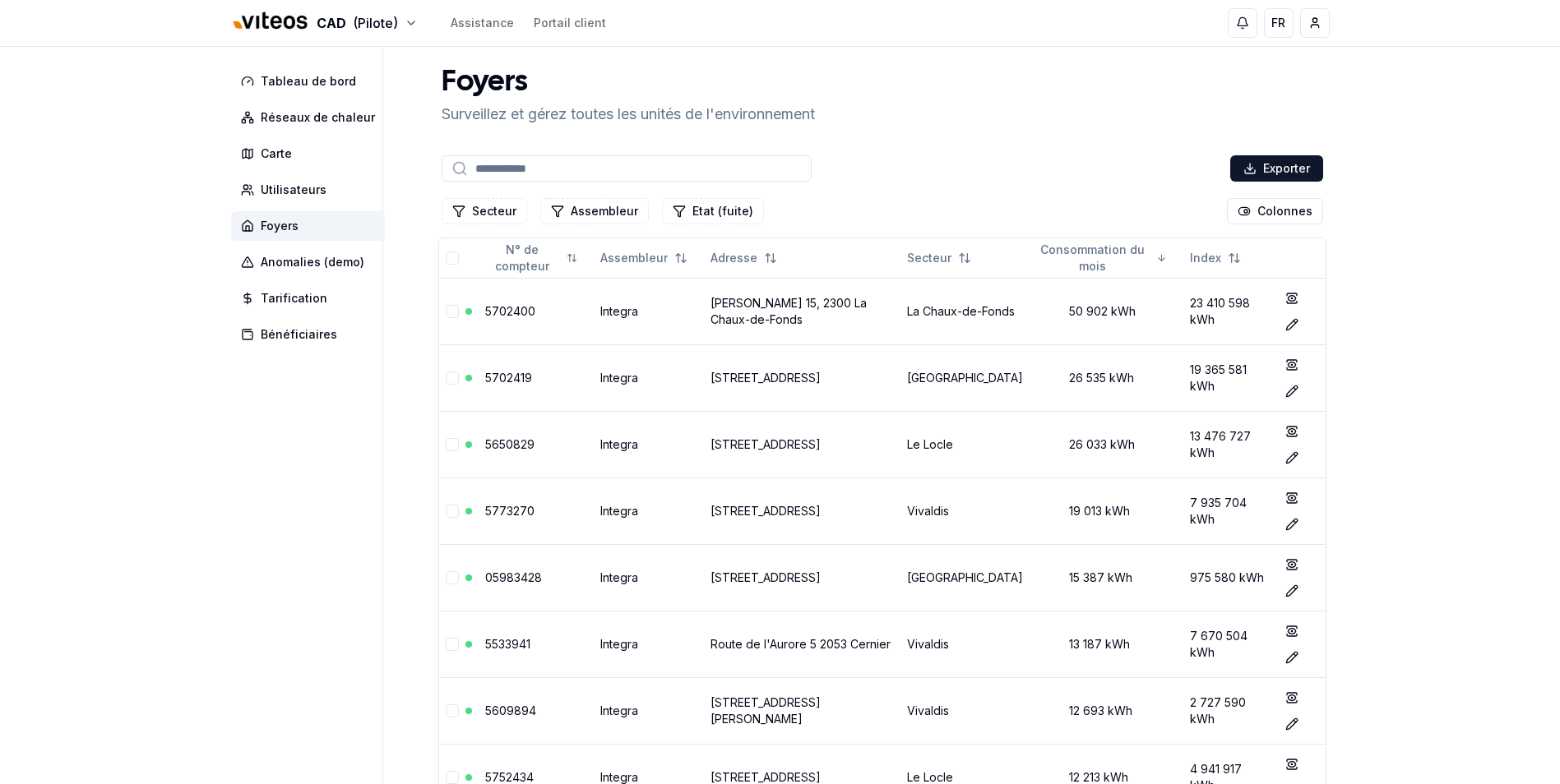
click at [309, 174] on nav "Tableau de bord Réseaux de chaleur Carte Utilisateurs Foyers Anomalies (demo) T…" at bounding box center [310, 208] width 161 height 282
click at [303, 186] on span "Utilisateurs" at bounding box center [293, 189] width 65 height 16
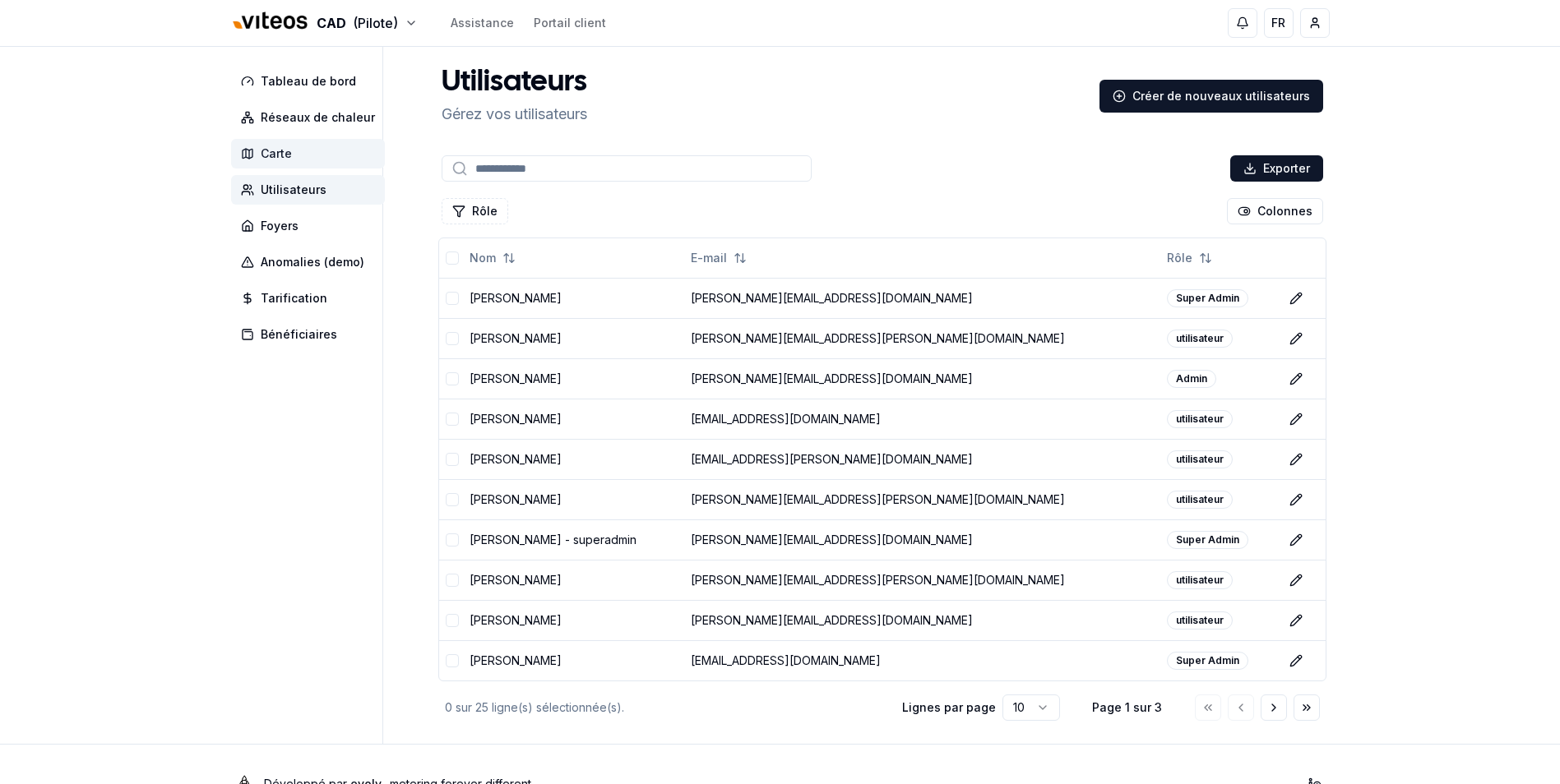
click at [310, 151] on span "Carte" at bounding box center [308, 154] width 154 height 30
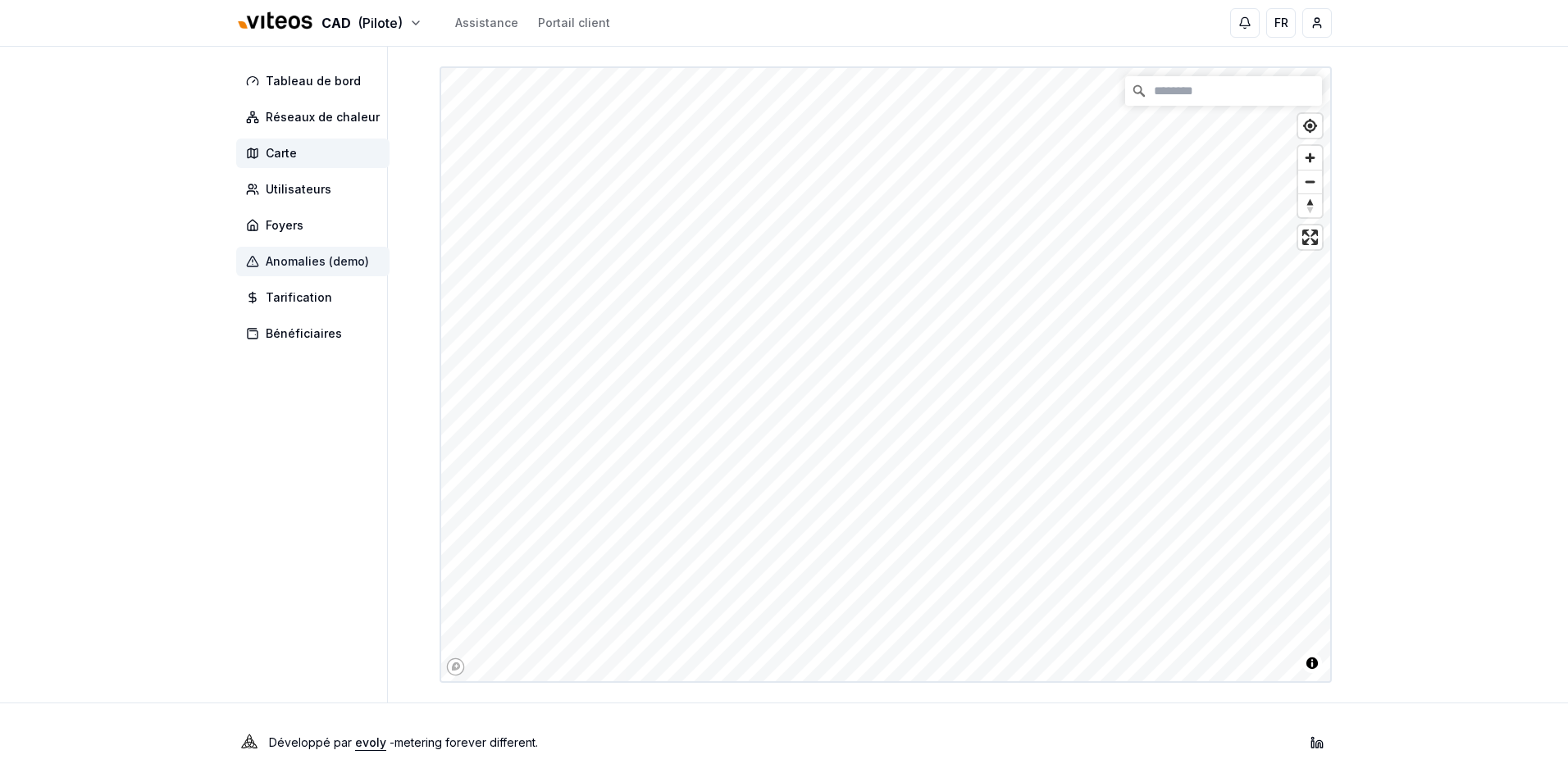
click at [340, 254] on span "Anomalies (demo)" at bounding box center [317, 261] width 104 height 16
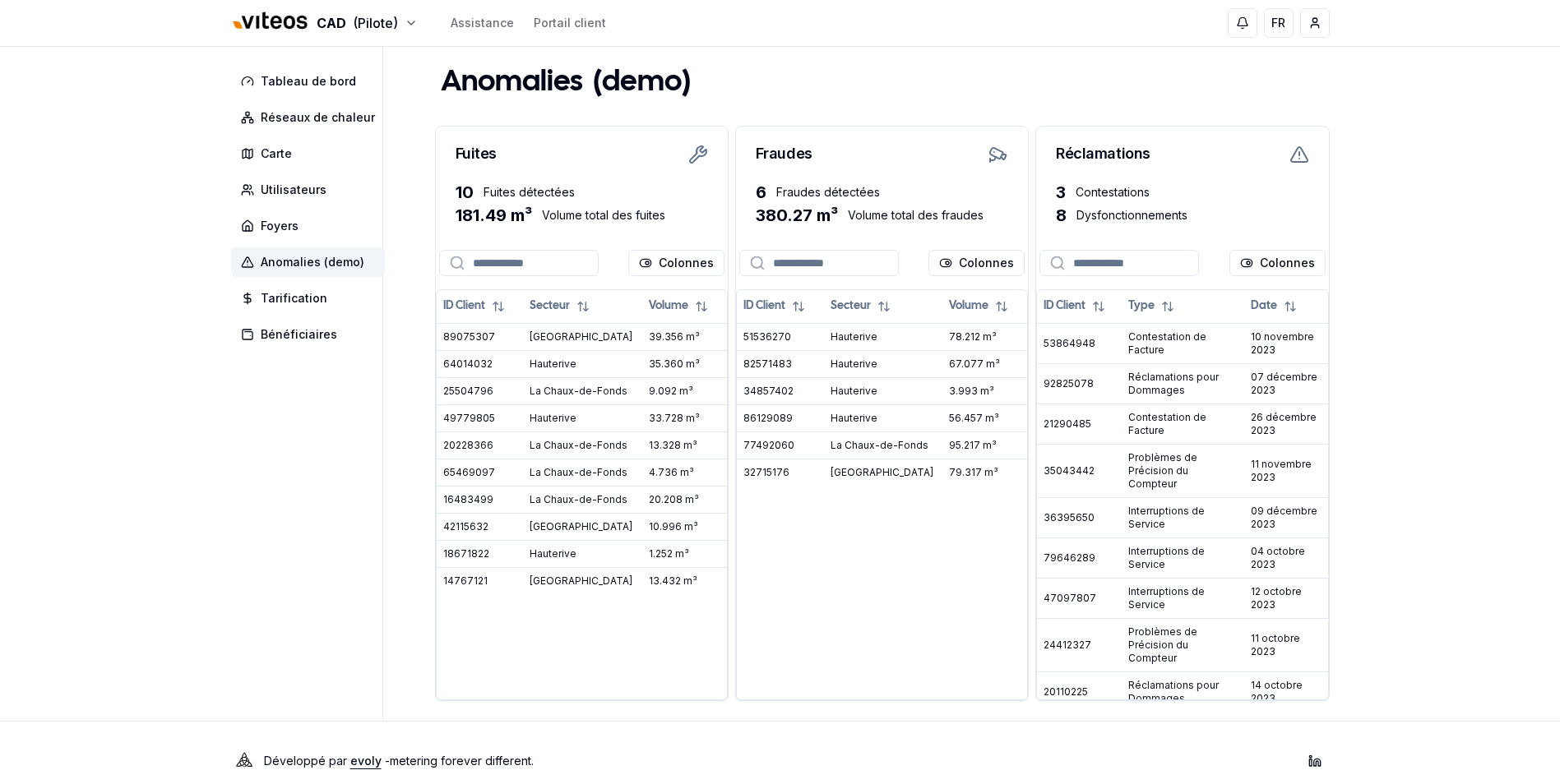
click at [299, 64] on aside "Tableau de bord Réseaux de chaleur Carte Utilisateurs Foyers Anomalies (demo) T…" at bounding box center [307, 384] width 152 height 674
click at [309, 83] on span "Tableau de bord" at bounding box center [308, 81] width 95 height 16
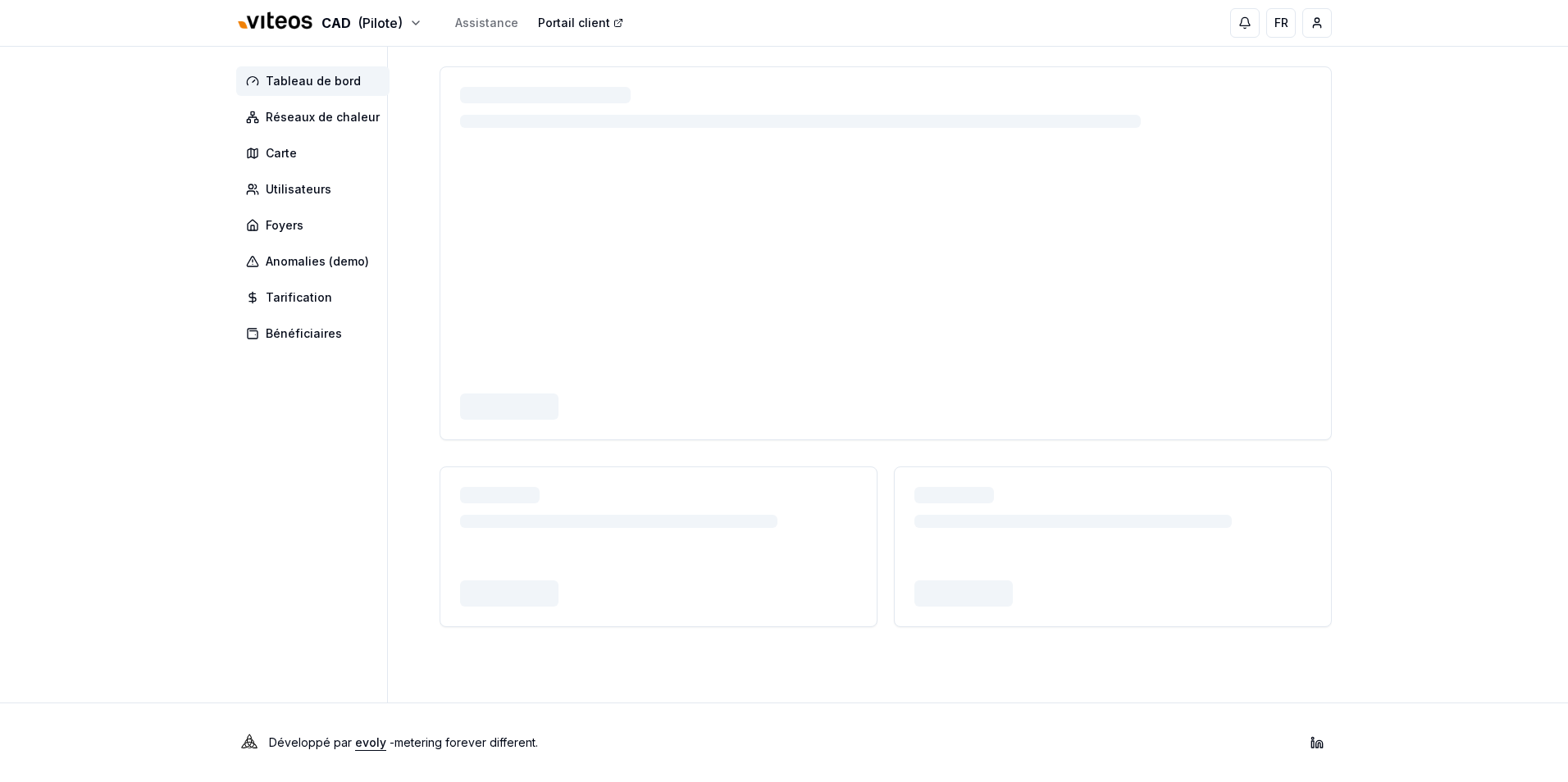
click at [548, 20] on link "Portail client" at bounding box center [580, 22] width 85 height 16
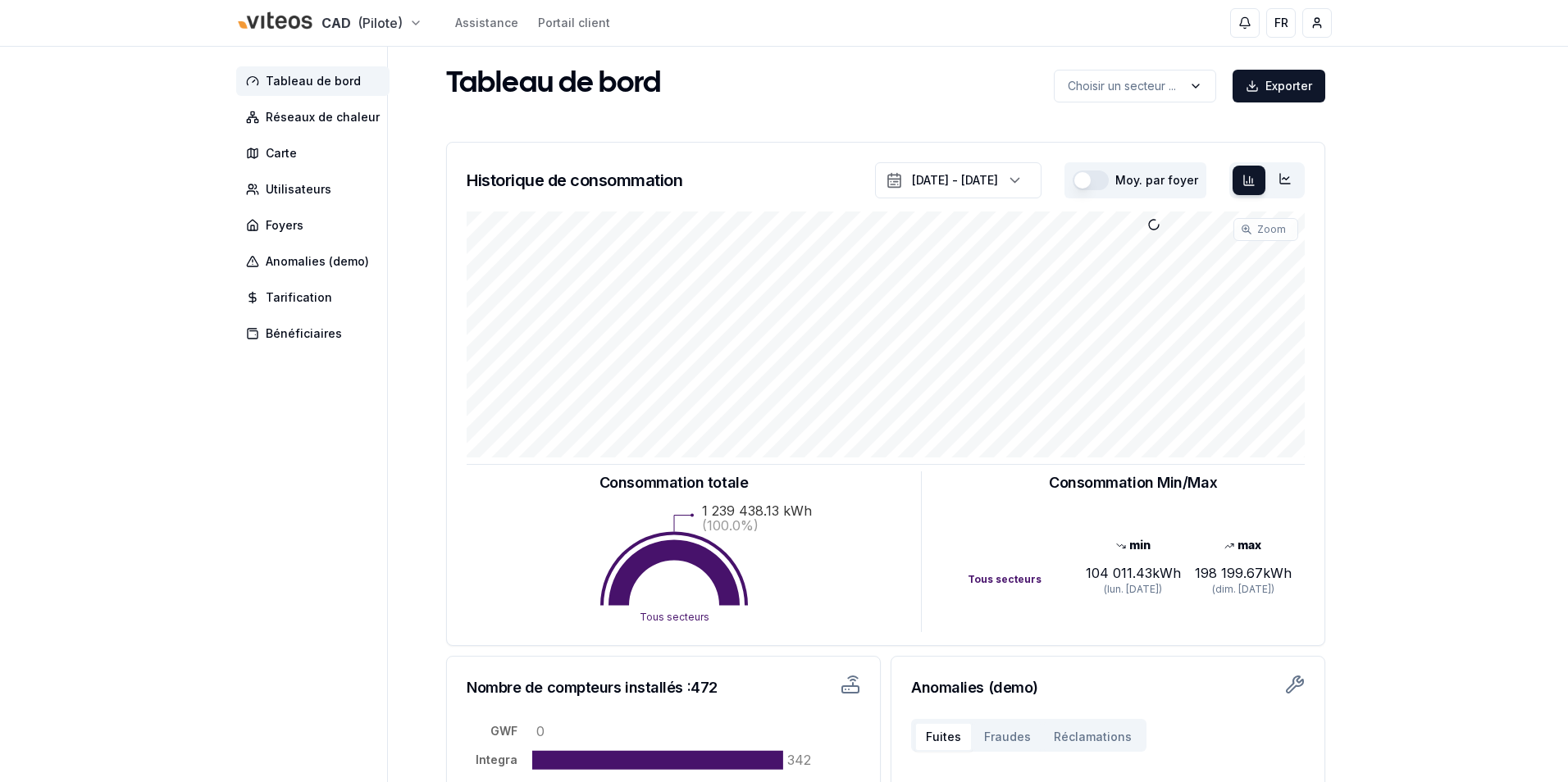
click at [375, 22] on html "CAD (Pilote) Assistance Portail client FR [PERSON_NAME] Tableau de bord Réseaux…" at bounding box center [784, 508] width 1568 height 1016
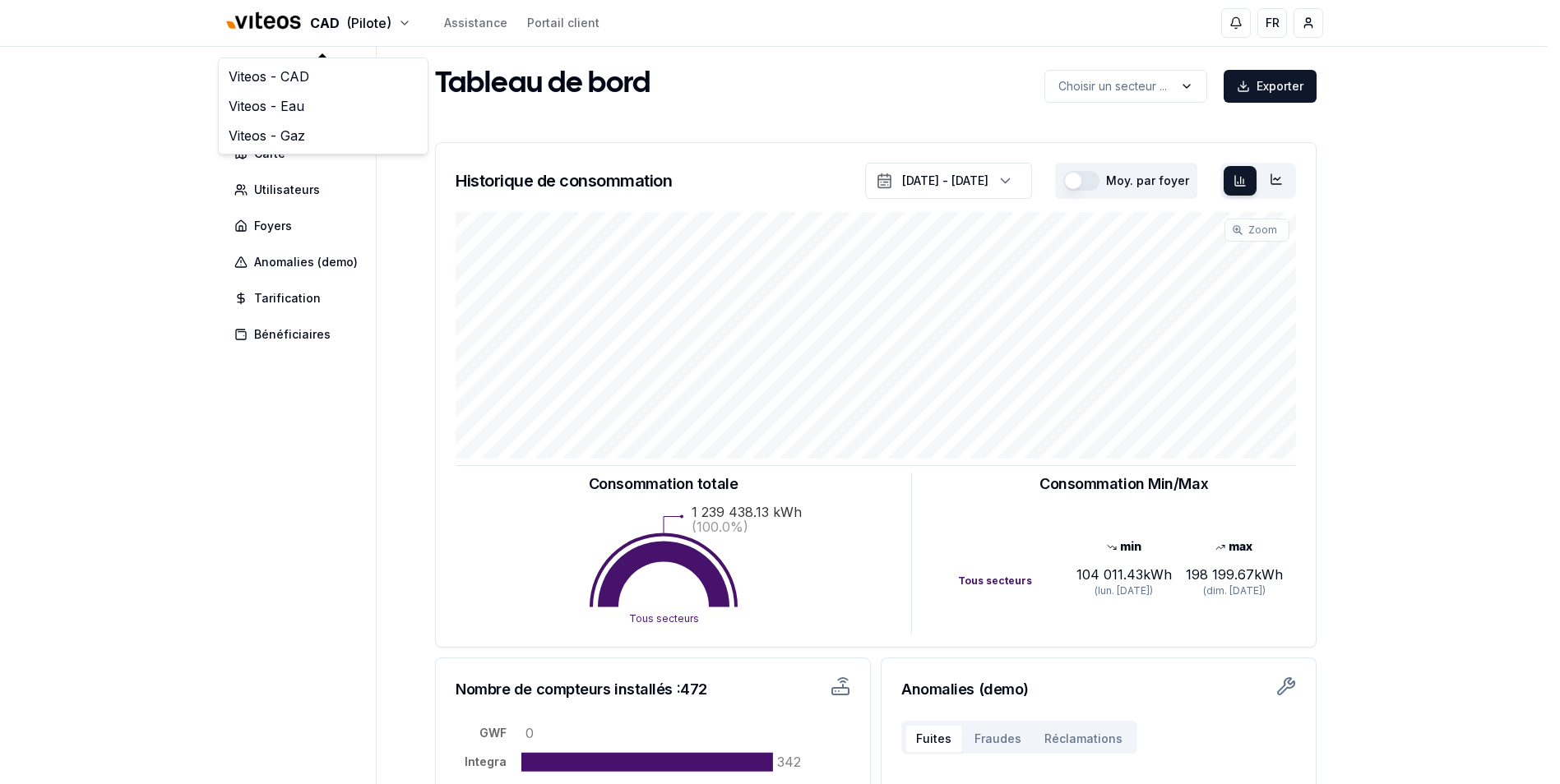
click at [1511, 391] on html "CAD (Pilote) Assistance Portail client FR [PERSON_NAME] Tableau de bord Réseaux…" at bounding box center [780, 509] width 1560 height 1018
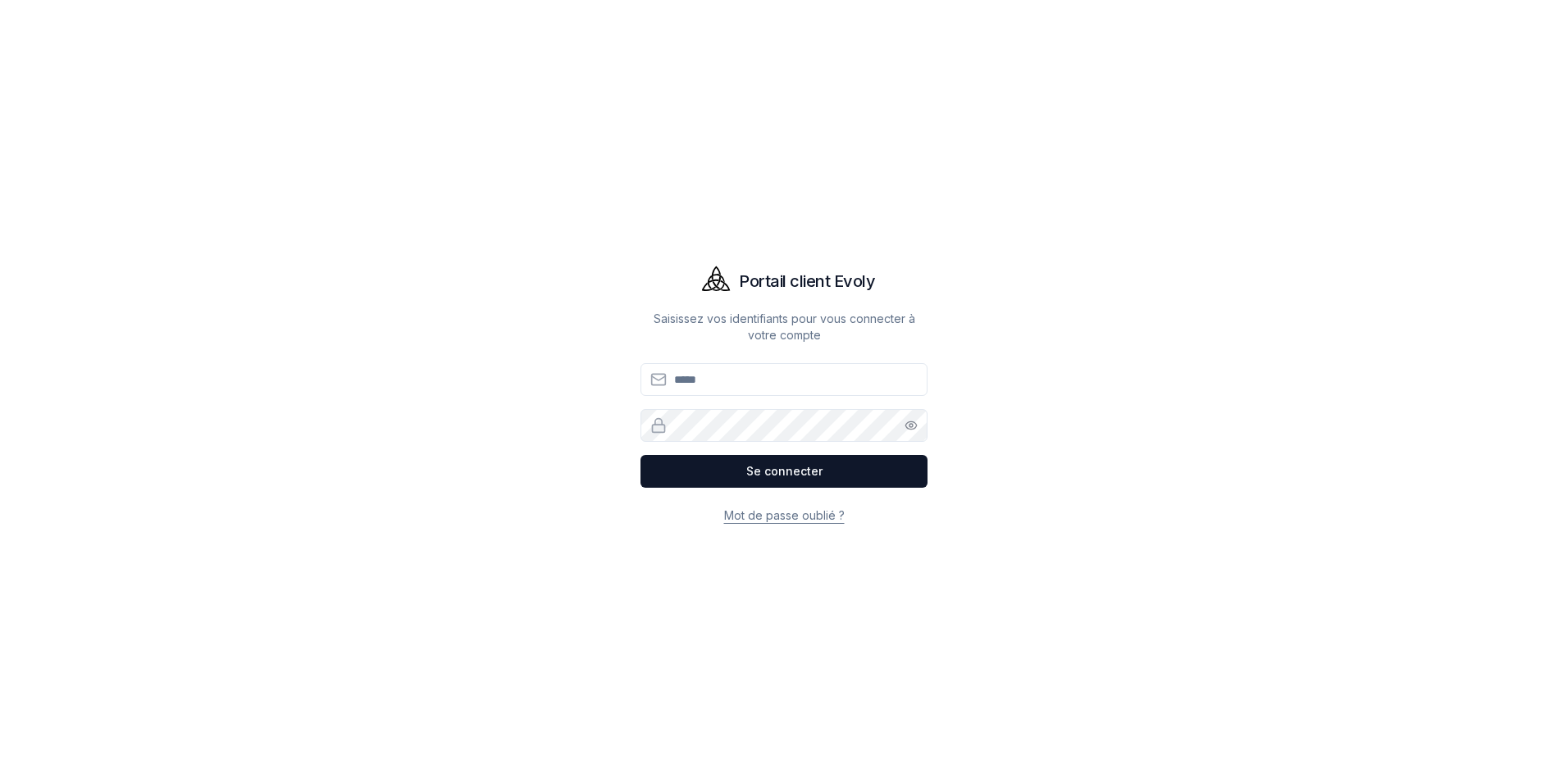
type input "**********"
click at [912, 433] on div "Show password" at bounding box center [784, 426] width 288 height 33
click at [916, 425] on icon "button" at bounding box center [911, 426] width 11 height 8
click at [845, 474] on button "Se connecter" at bounding box center [784, 472] width 288 height 33
